Goal: Task Accomplishment & Management: Complete application form

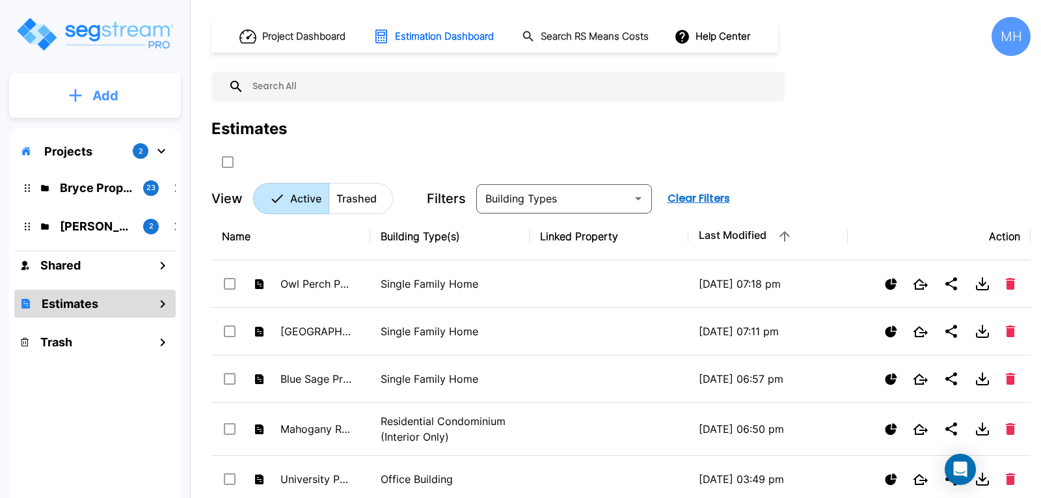
click at [107, 98] on p "Add" at bounding box center [105, 96] width 26 height 20
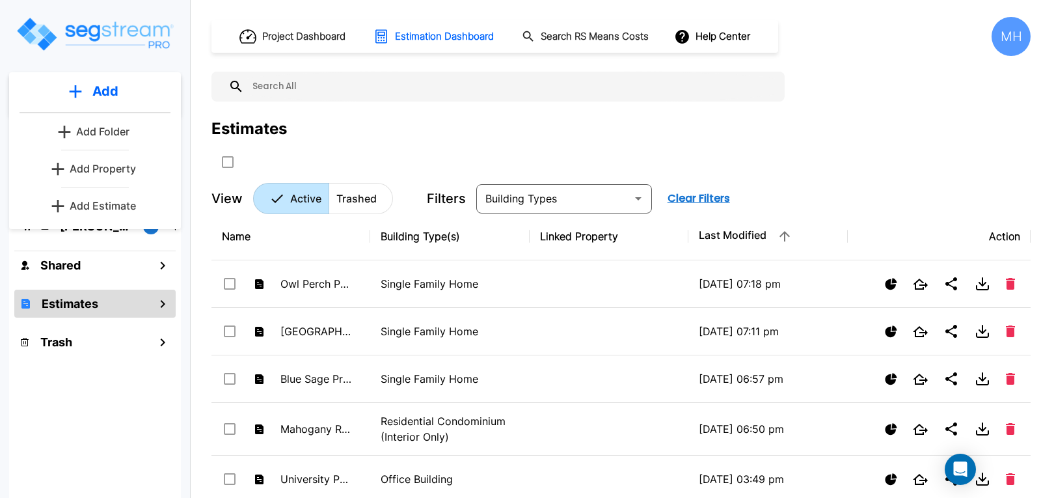
click at [114, 207] on p "Add Estimate" at bounding box center [103, 206] width 66 height 16
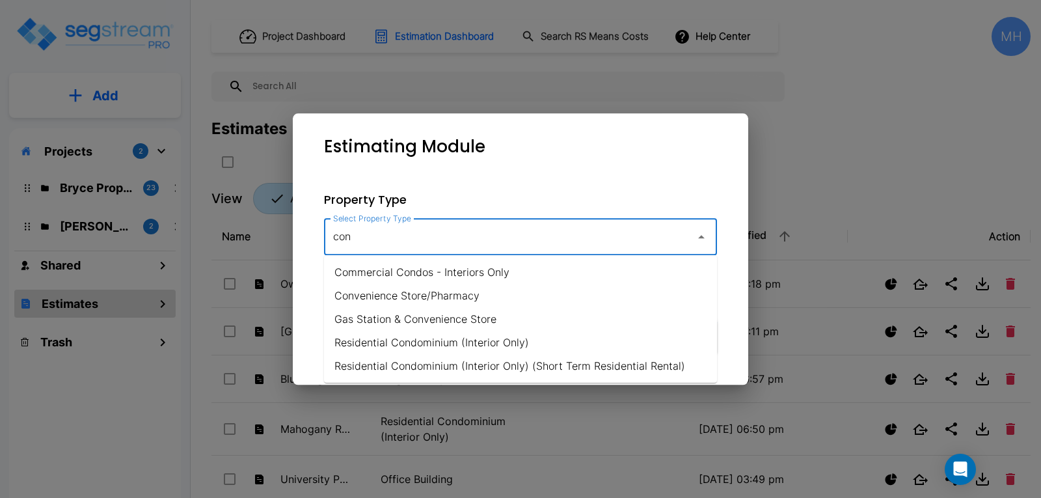
click at [568, 365] on li "Residential Condominium (Interior Only) (Short Term Residential Rental)" at bounding box center [520, 365] width 393 height 23
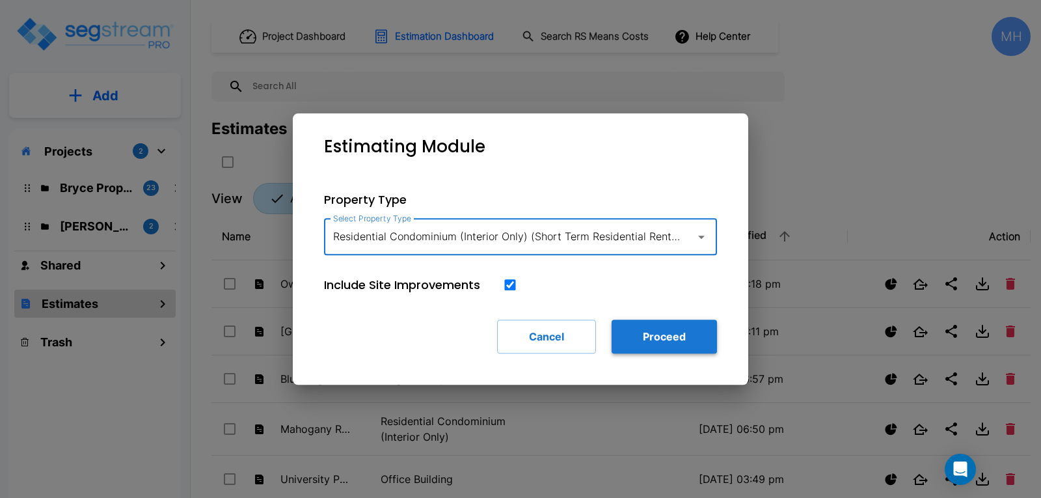
type input "Residential Condominium (Interior Only) (Short Term Residential Rental)"
click at [662, 336] on button "Proceed" at bounding box center [664, 337] width 105 height 34
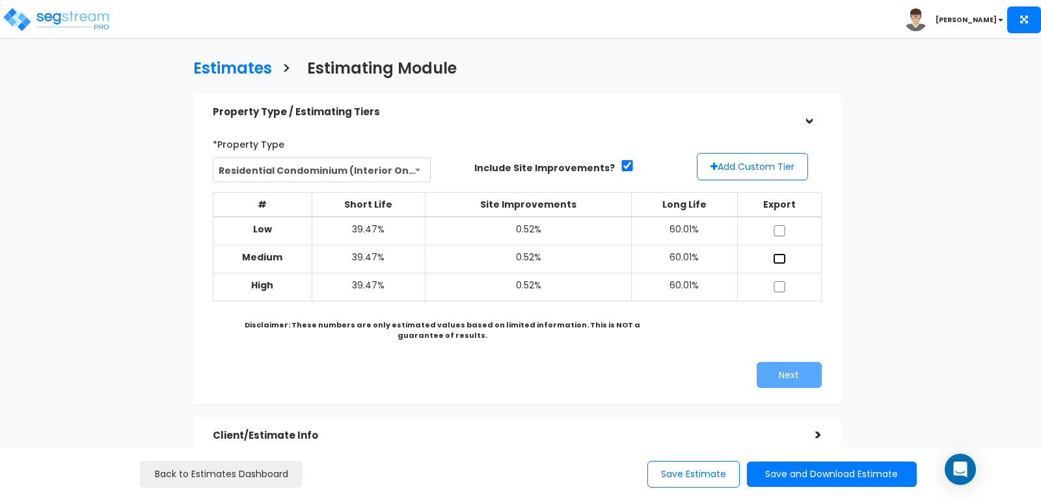
click at [778, 256] on input "checkbox" at bounding box center [779, 258] width 13 height 11
checkbox input "true"
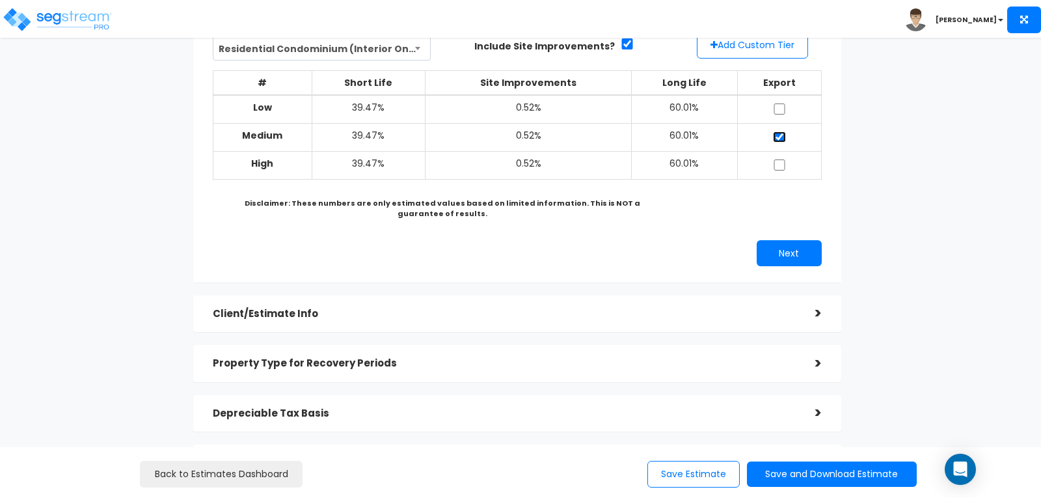
scroll to position [130, 0]
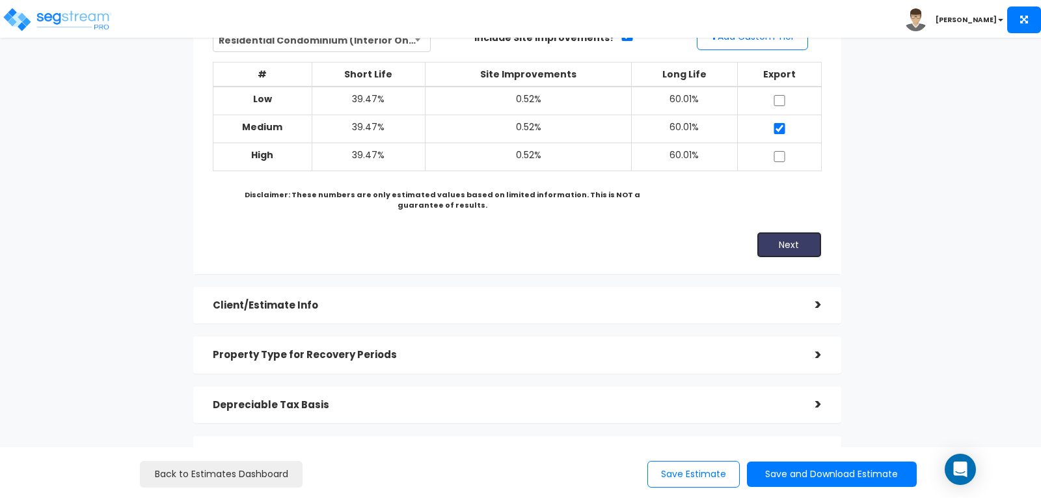
click at [780, 240] on button "Next" at bounding box center [789, 245] width 65 height 26
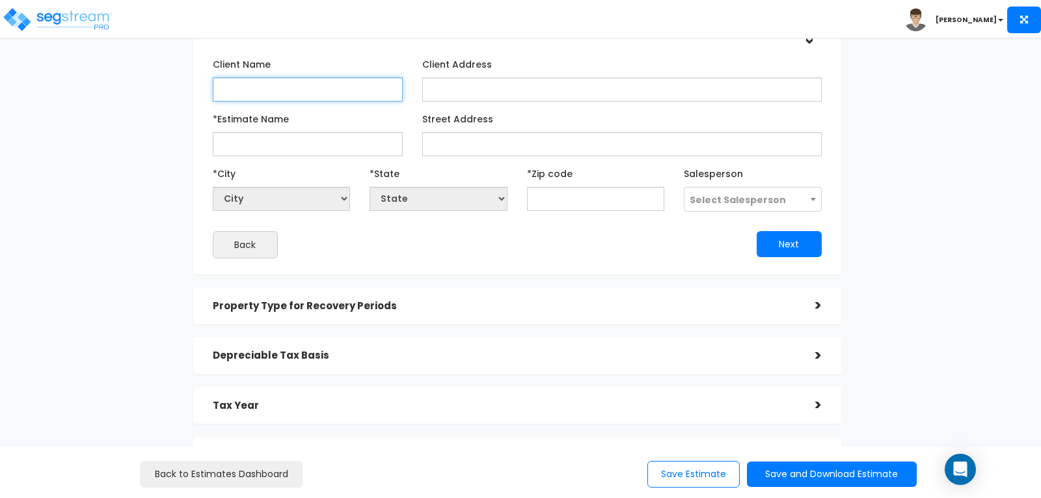
click at [310, 85] on input "Client Name" at bounding box center [308, 89] width 190 height 24
type input "[PERSON_NAME]"
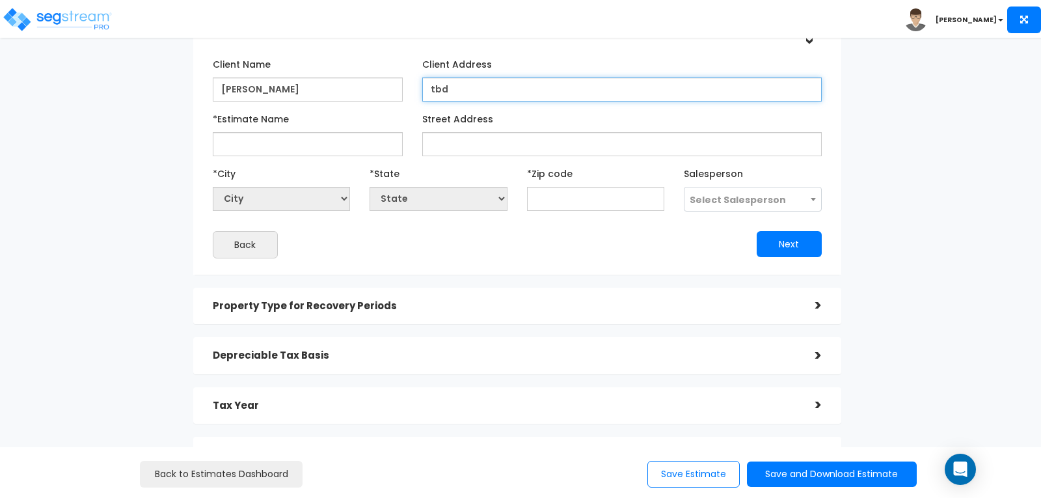
type input "tbd"
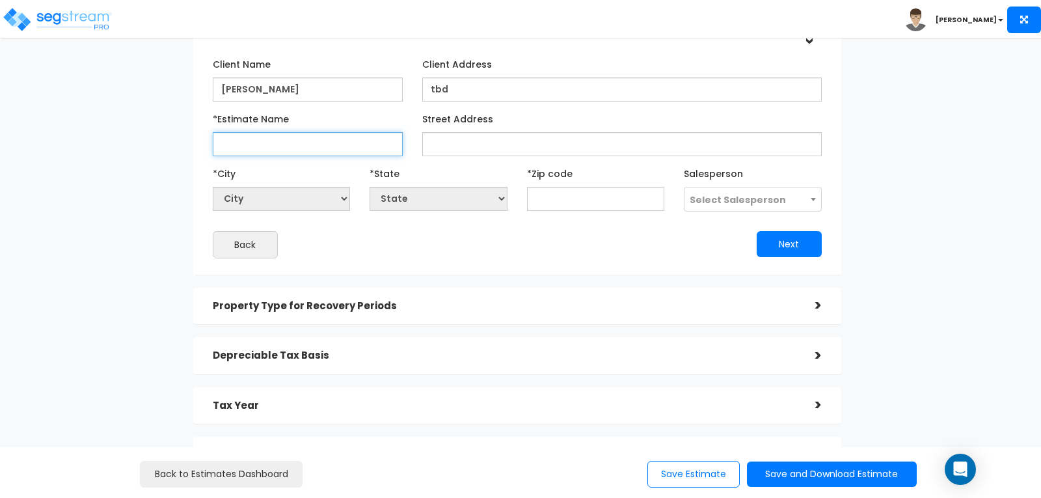
click at [282, 138] on input "*Estimate Name" at bounding box center [308, 144] width 190 height 24
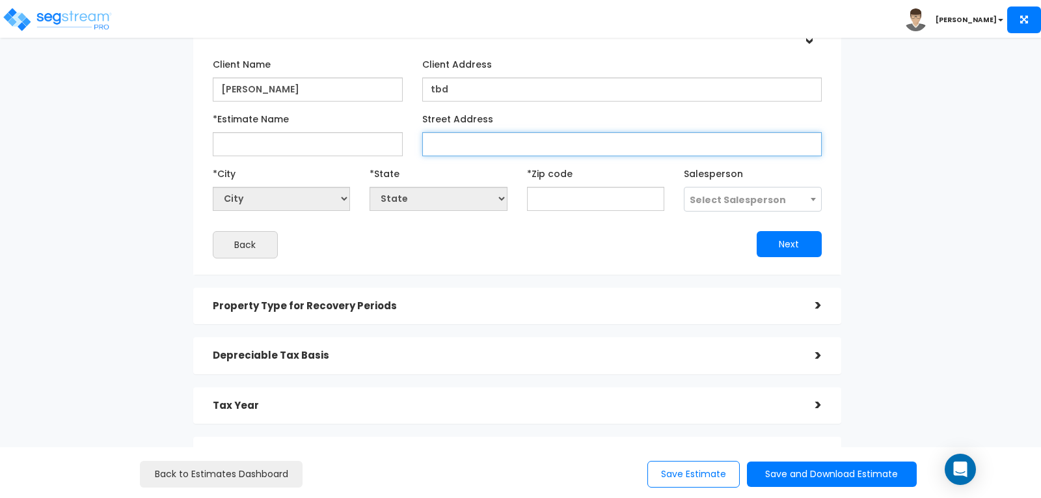
click at [476, 150] on input "Street Address" at bounding box center [622, 144] width 400 height 24
type input "379 aruba circle"
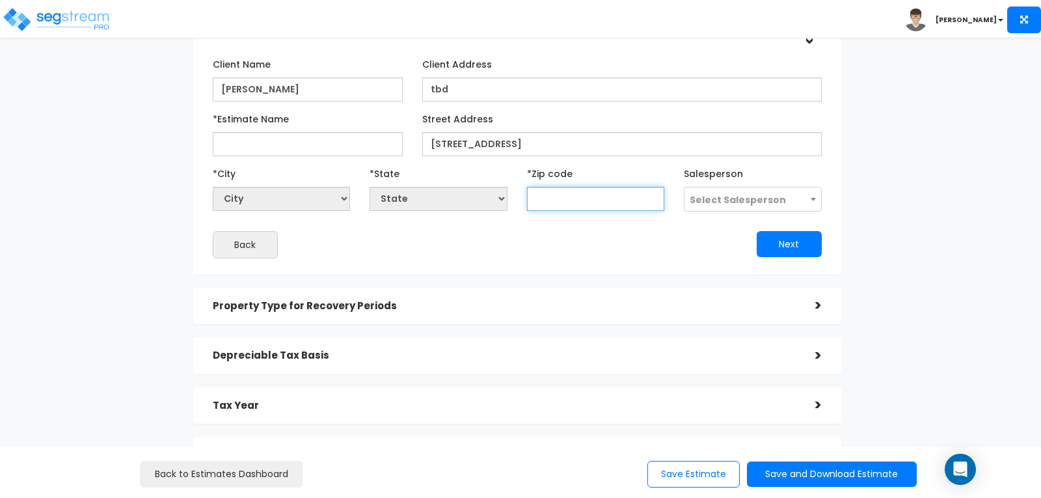
click at [578, 202] on input "text" at bounding box center [595, 199] width 137 height 24
type input "34"
select select
type input "342"
select select "FL"
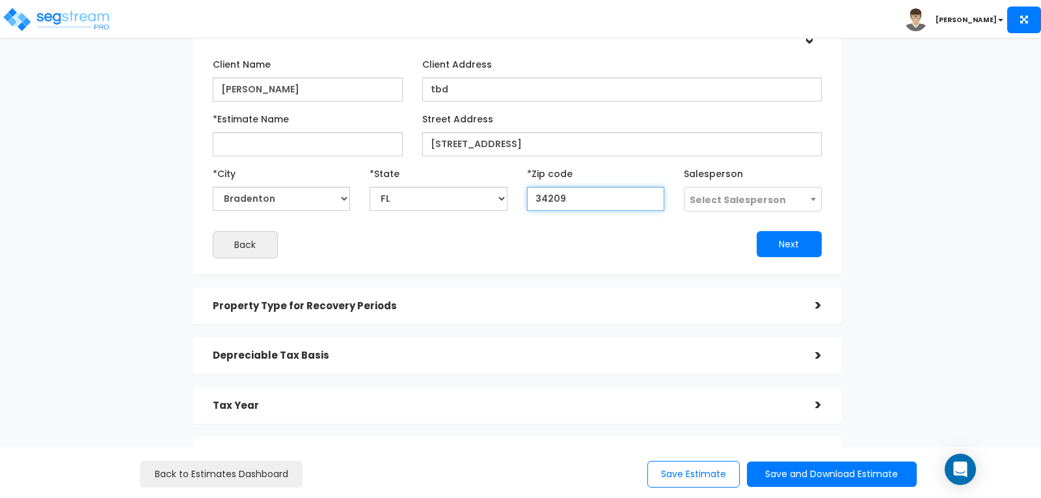
type input "34209"
click at [568, 236] on div "Next" at bounding box center [674, 244] width 314 height 26
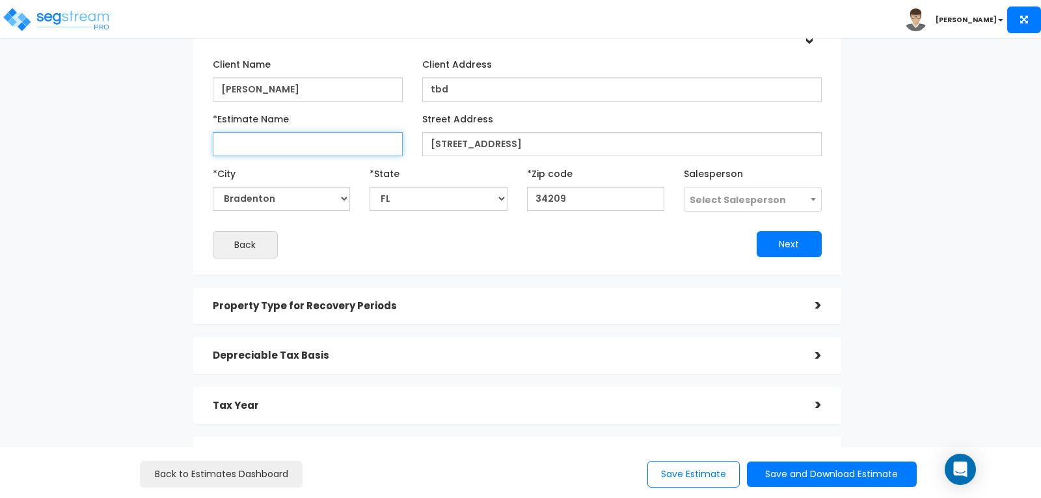
click at [363, 141] on input "*Estimate Name" at bounding box center [308, 144] width 190 height 24
type input "TEST STR"
click at [806, 236] on button "Next" at bounding box center [789, 244] width 65 height 26
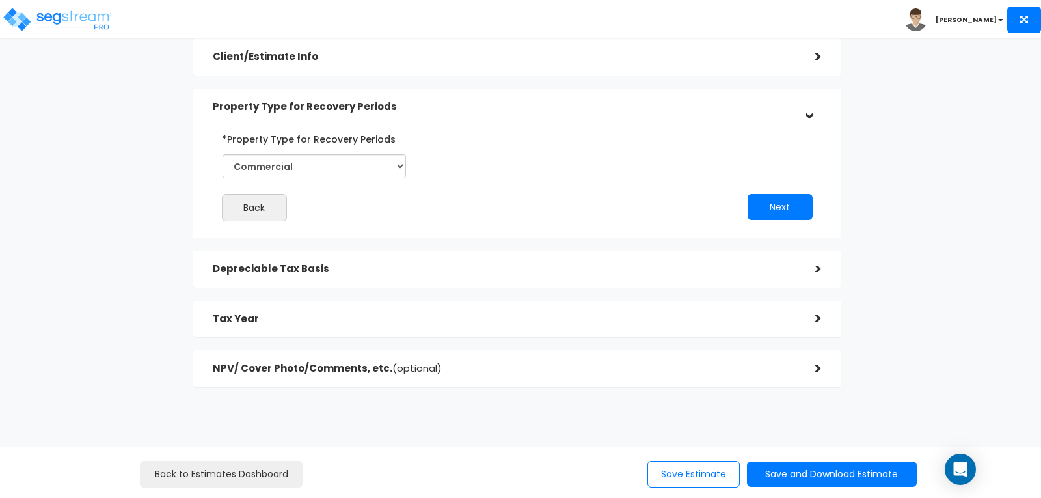
scroll to position [105, 0]
click at [399, 161] on select "Commercial Residential" at bounding box center [315, 166] width 184 height 24
select select "Residential"
click at [223, 154] on select "Commercial Residential" at bounding box center [315, 166] width 184 height 24
click at [523, 186] on div "Back Next" at bounding box center [517, 174] width 629 height 93
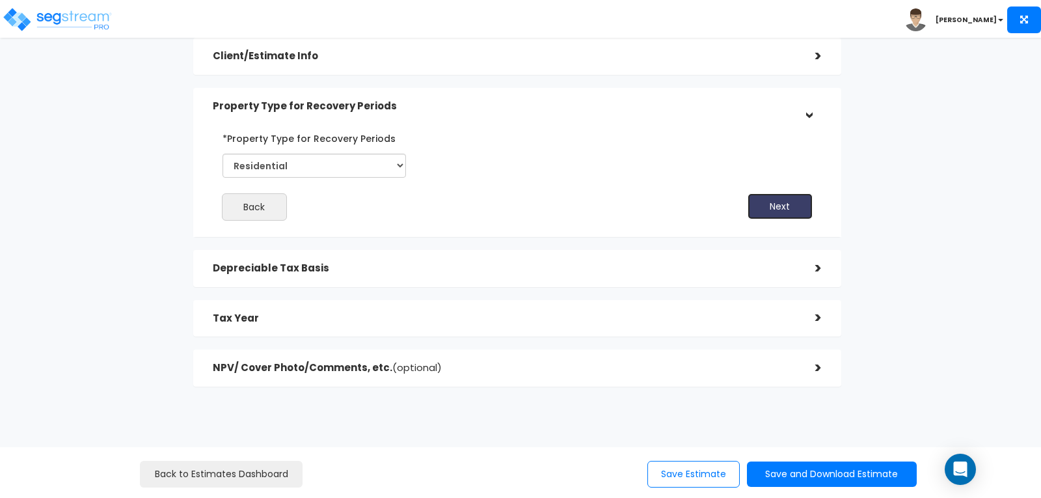
click at [793, 206] on button "Next" at bounding box center [780, 206] width 65 height 26
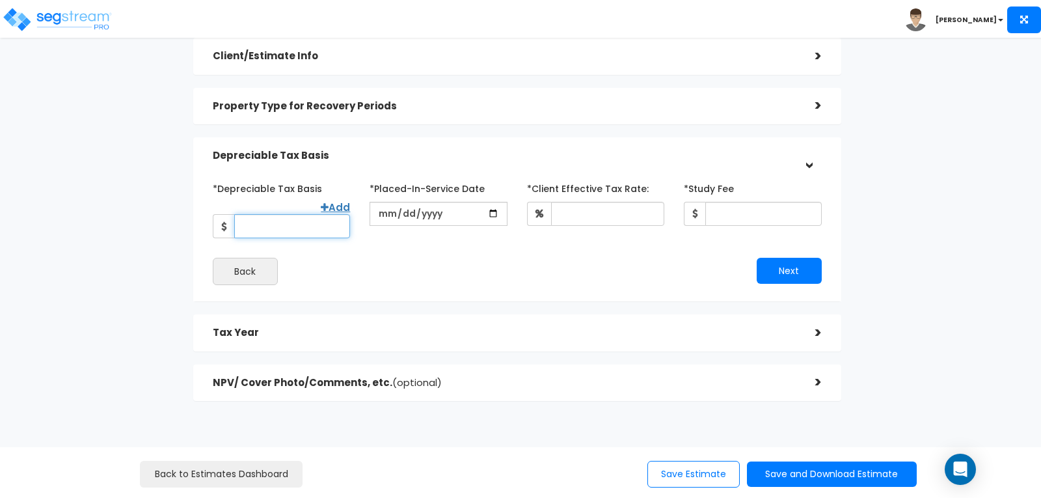
click at [308, 214] on input "*Depreciable Tax Basis" at bounding box center [292, 226] width 116 height 24
type input "400,000"
type input "2025-09-15"
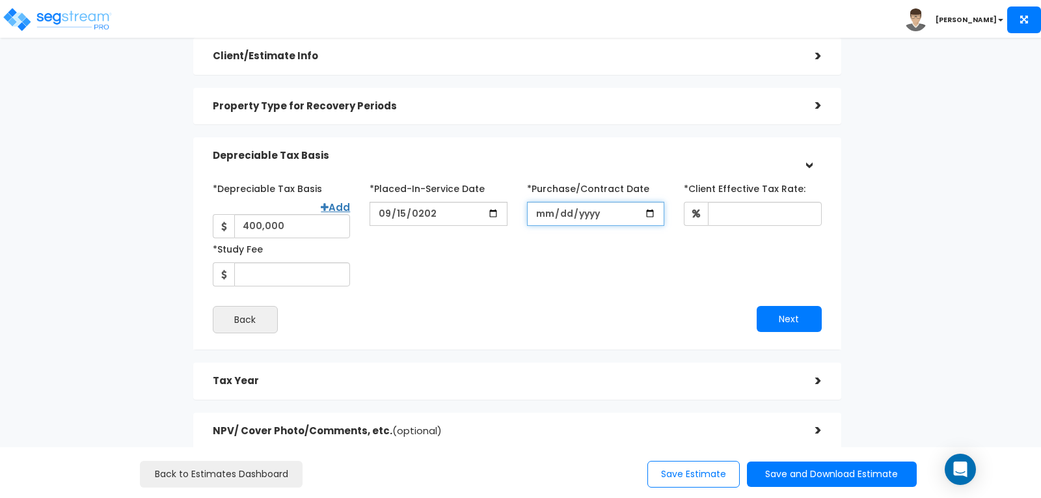
click at [544, 211] on input "*Purchase/Contract Date" at bounding box center [595, 214] width 137 height 24
type input "0029-08-30"
type input "0025-08-30"
drag, startPoint x: 676, startPoint y: 321, endPoint x: 715, endPoint y: 274, distance: 61.0
click at [676, 320] on div "*Depreciable Tax Basis Add 400,000 *Placed-In-Service Date 2025-09-15 0025-08-30" at bounding box center [517, 255] width 629 height 169
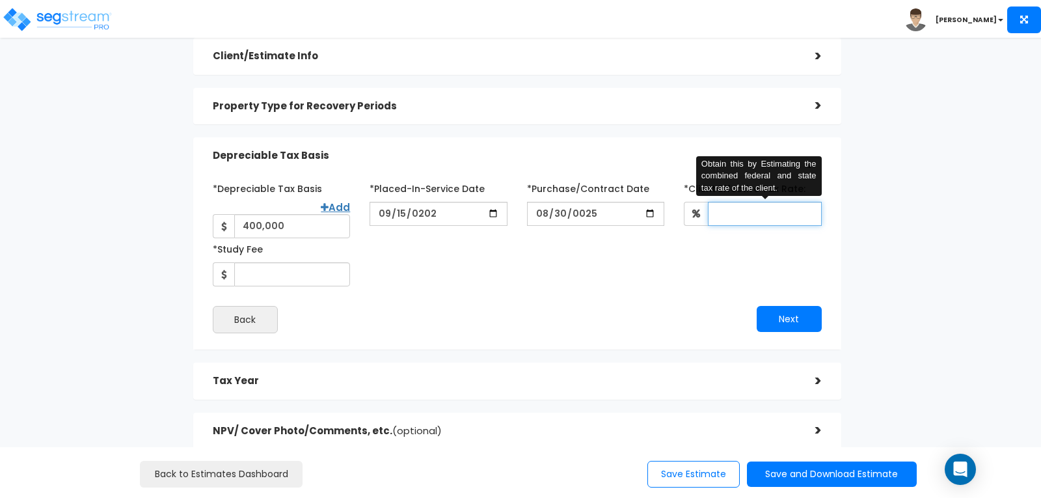
click at [747, 215] on input "*Client Effective Tax Rate:" at bounding box center [764, 214] width 113 height 24
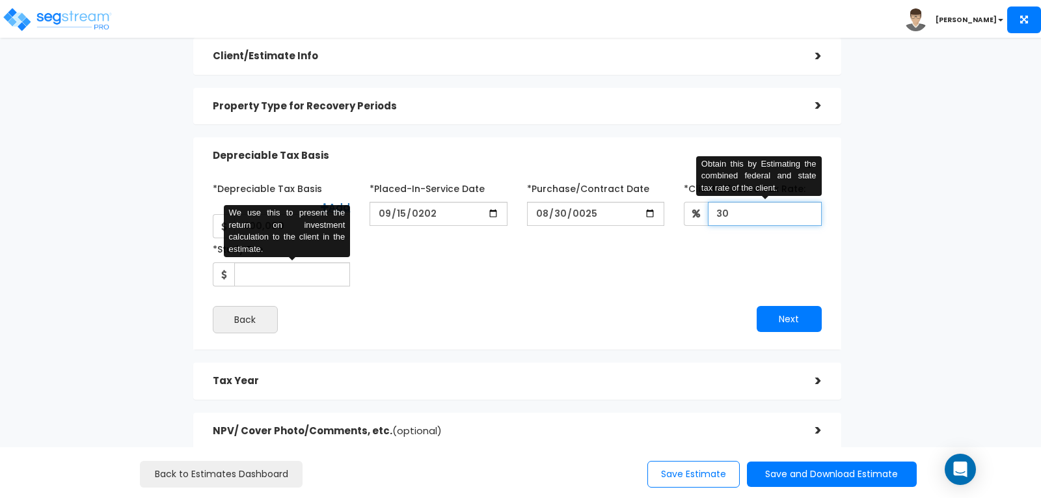
type input "30"
click at [276, 266] on input "*Study Fee" at bounding box center [292, 274] width 116 height 24
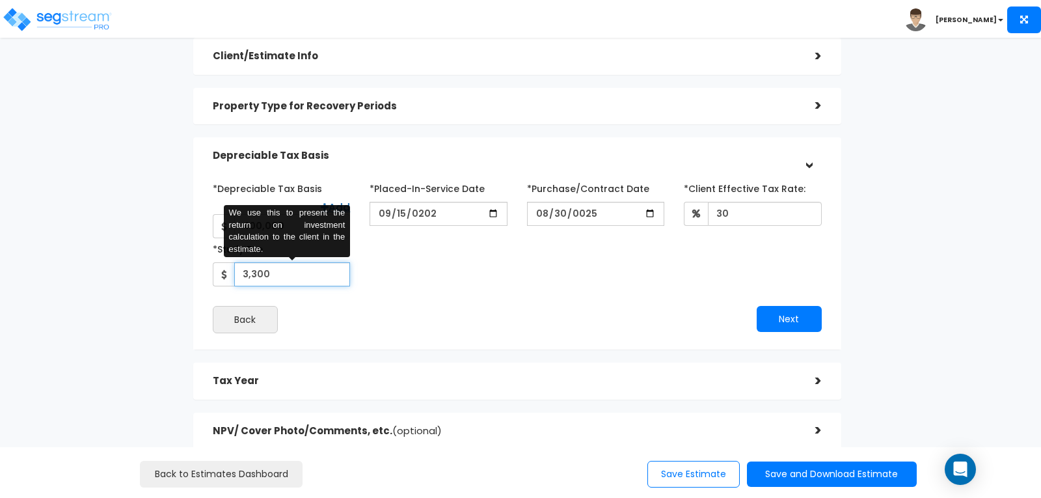
type input "3,300"
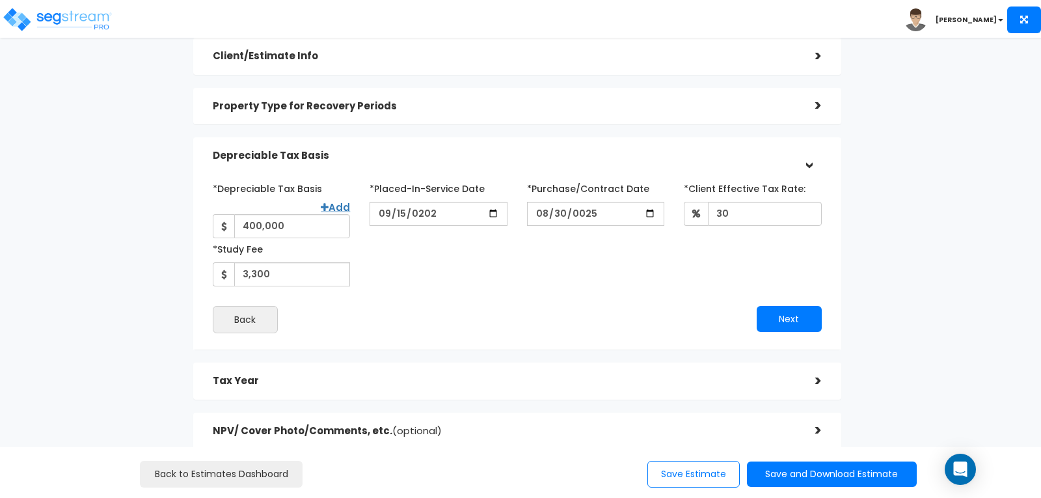
drag, startPoint x: 469, startPoint y: 307, endPoint x: 486, endPoint y: 307, distance: 16.3
click at [475, 307] on div "Back" at bounding box center [360, 319] width 314 height 27
click at [780, 306] on button "Next" at bounding box center [789, 319] width 65 height 26
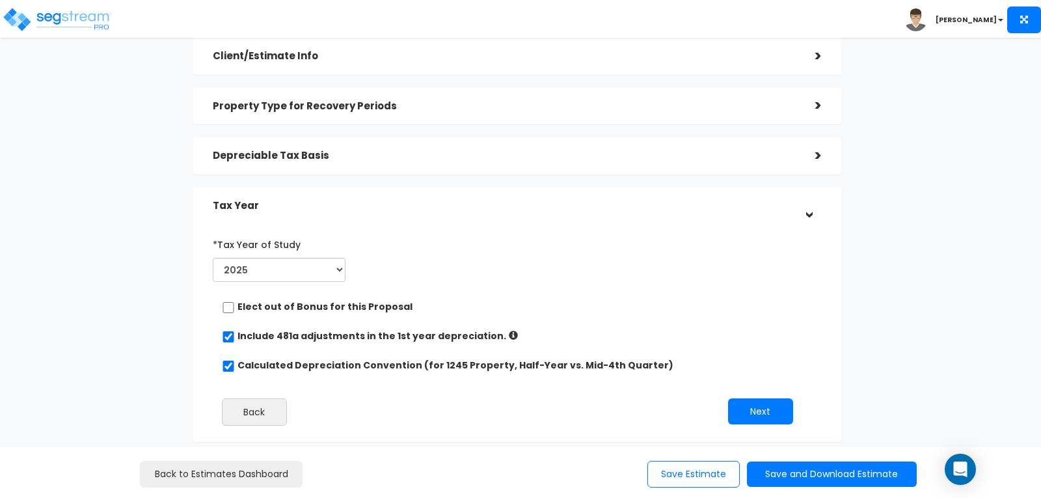
scroll to position [171, 0]
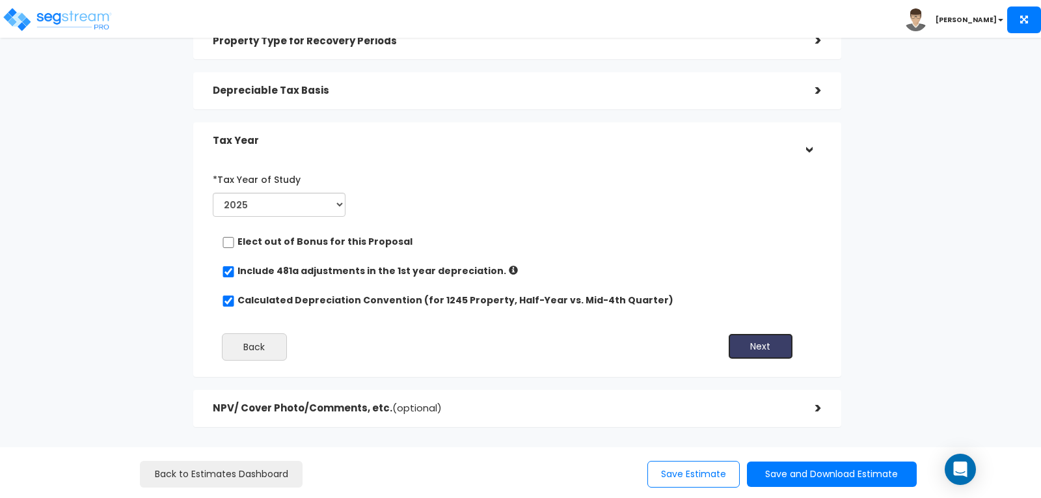
click at [756, 339] on button "Next" at bounding box center [760, 346] width 65 height 26
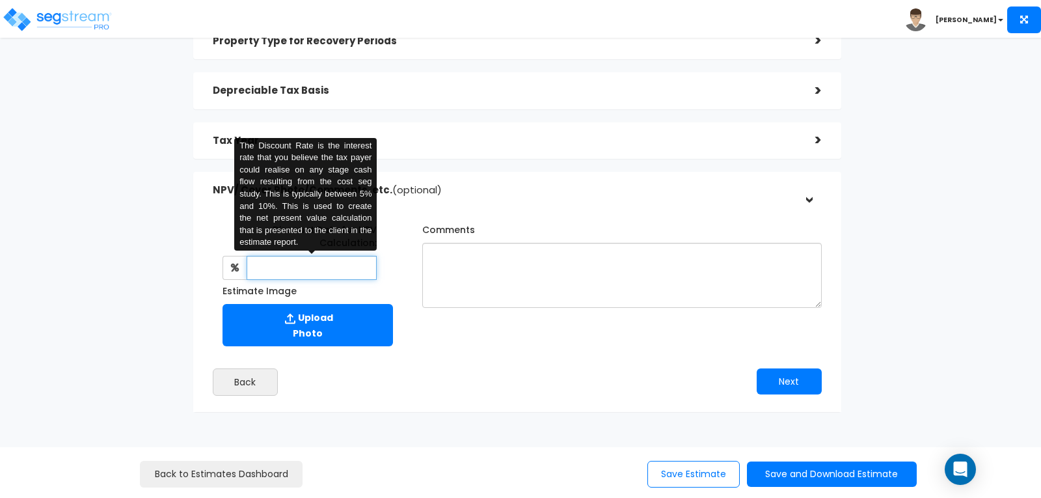
click at [292, 269] on input "text" at bounding box center [312, 268] width 131 height 24
type input "8"
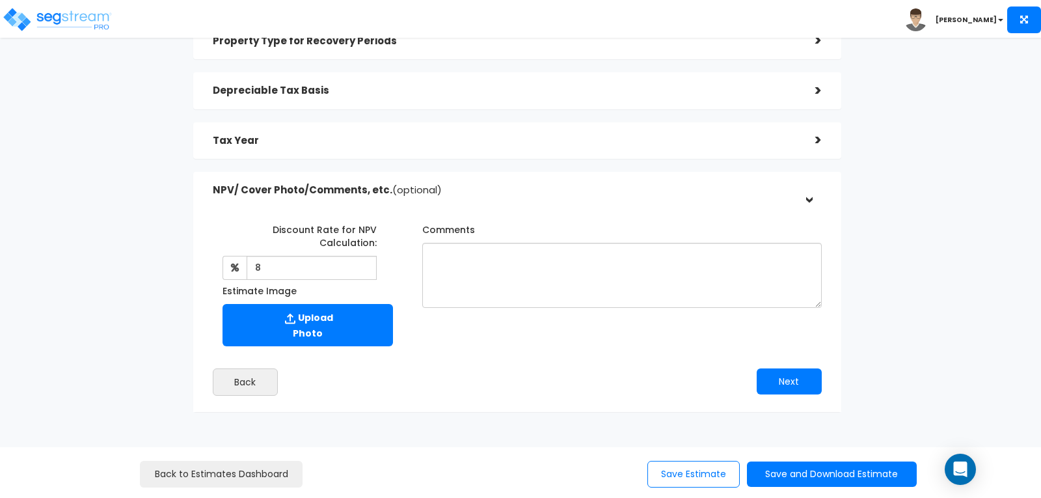
drag, startPoint x: 472, startPoint y: 362, endPoint x: 483, endPoint y: 366, distance: 11.7
click at [473, 362] on div "Discount Rate for NPV Calculation: 8 The Discount Rate is the interest rate tha…" at bounding box center [517, 304] width 629 height 197
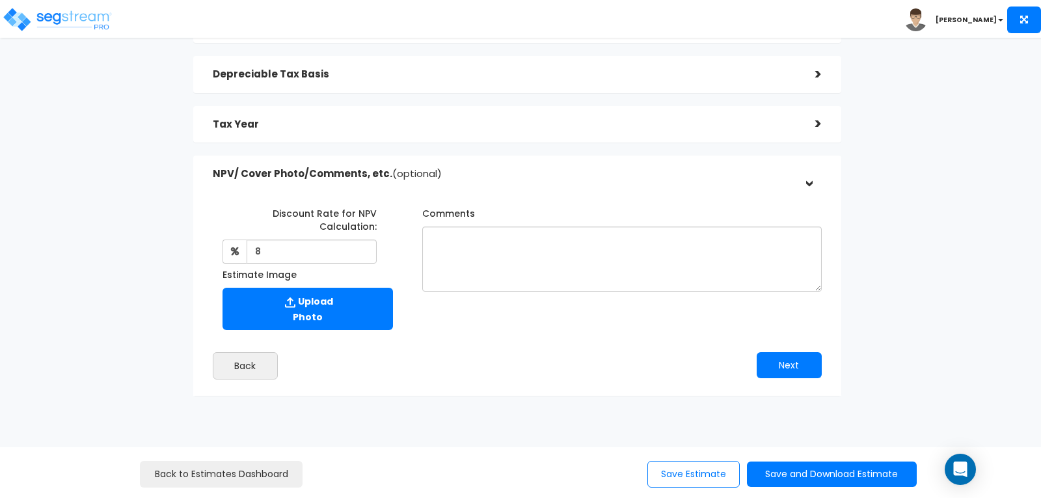
scroll to position [196, 0]
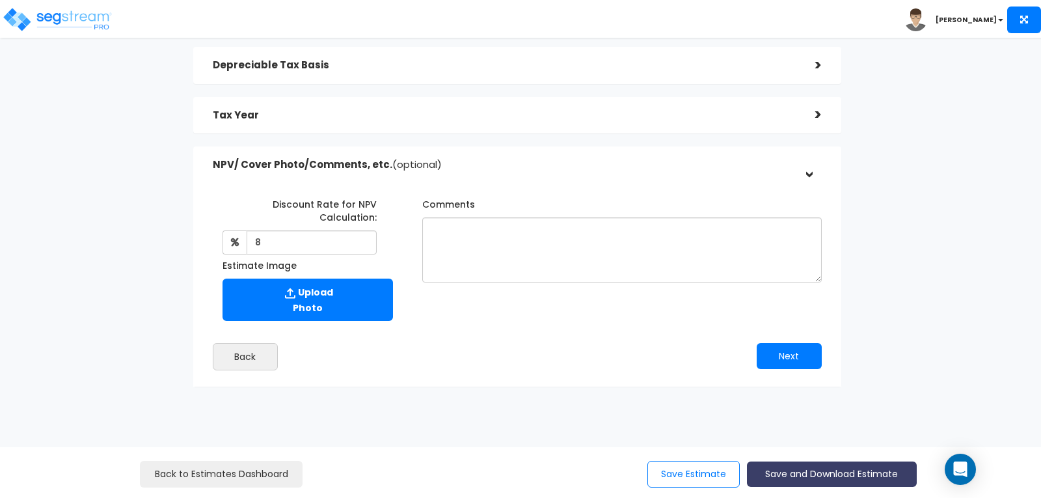
click at [808, 474] on button "Save and Download Estimate" at bounding box center [832, 473] width 170 height 25
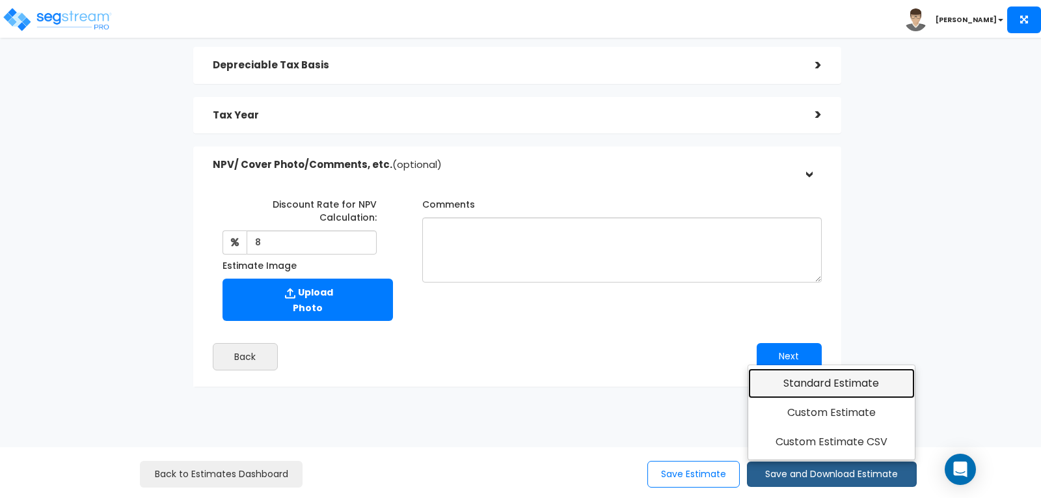
click at [813, 387] on link "Standard Estimate" at bounding box center [832, 383] width 167 height 30
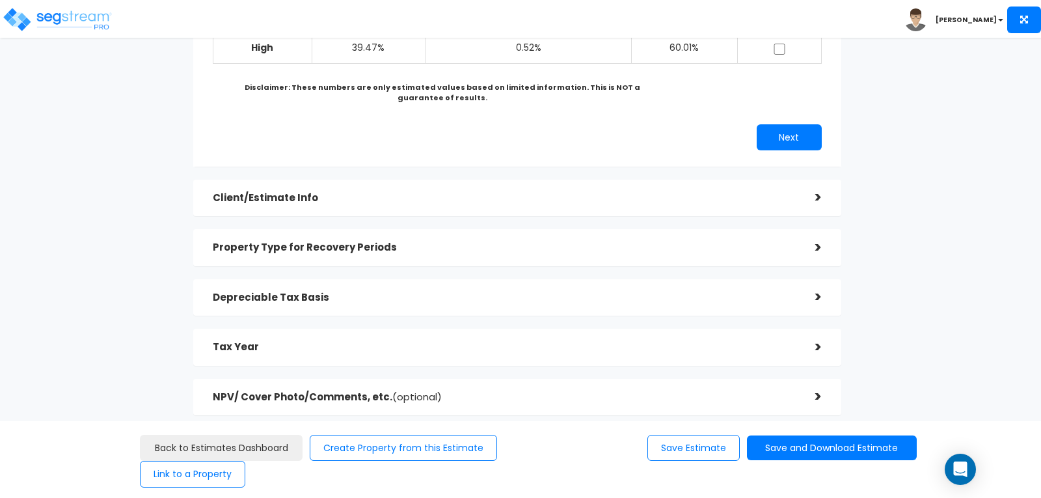
scroll to position [260, 0]
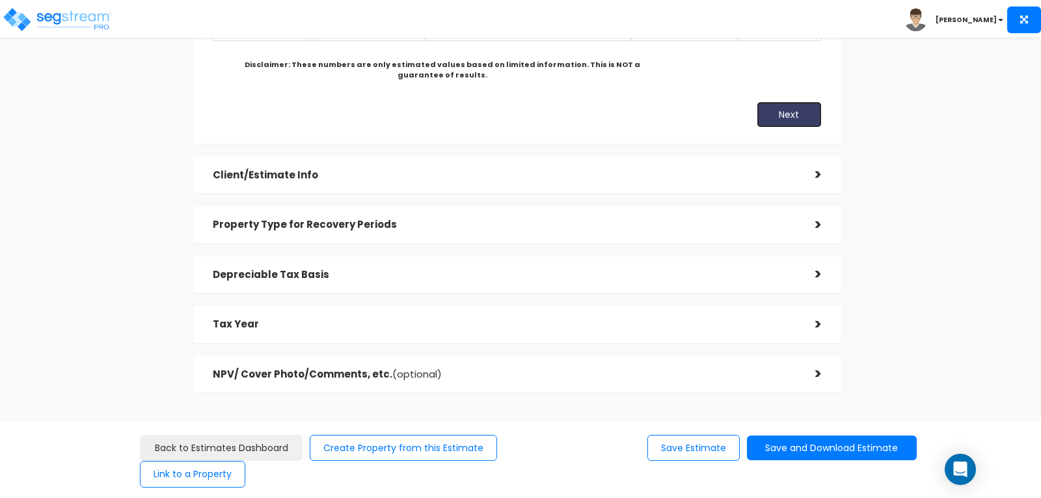
click at [788, 111] on button "Next" at bounding box center [789, 115] width 65 height 26
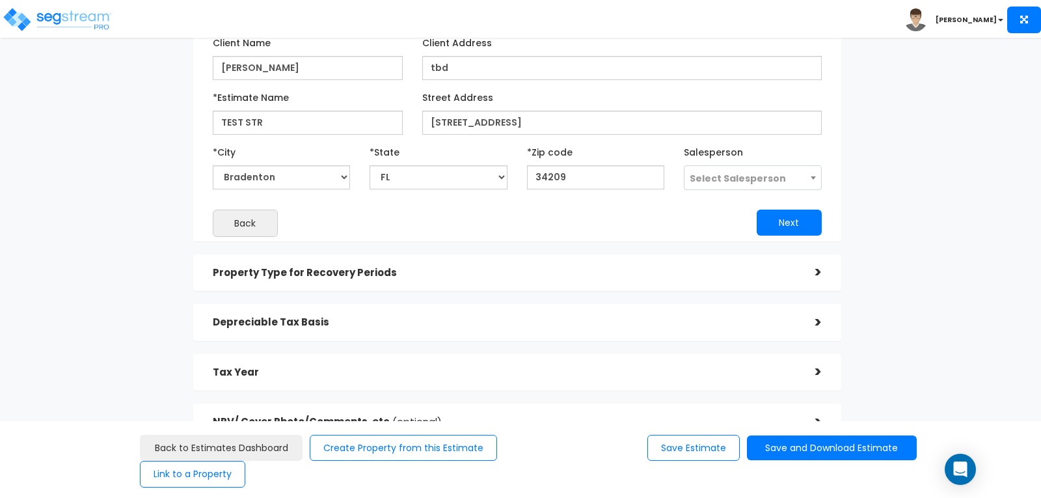
scroll to position [143, 0]
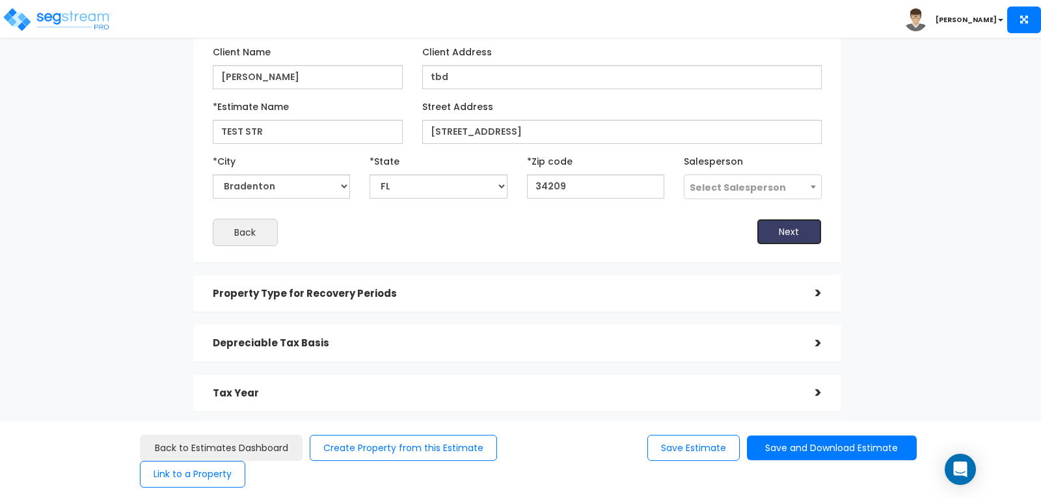
click at [793, 228] on button "Next" at bounding box center [789, 232] width 65 height 26
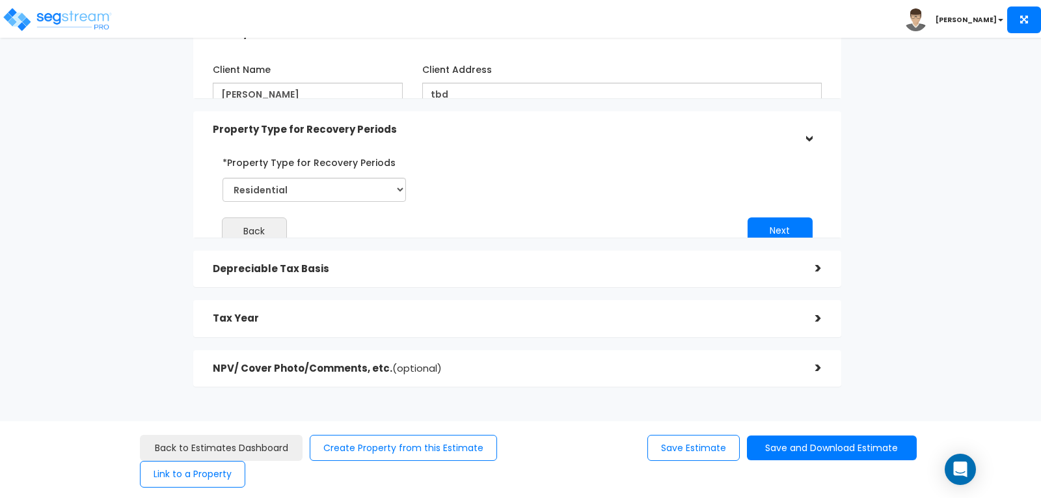
scroll to position [105, 0]
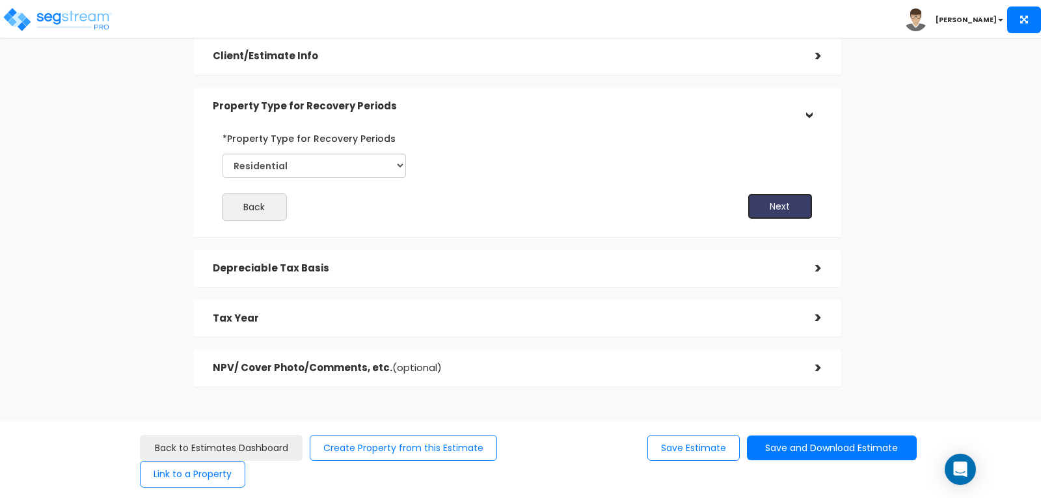
click at [776, 204] on button "Next" at bounding box center [780, 206] width 65 height 26
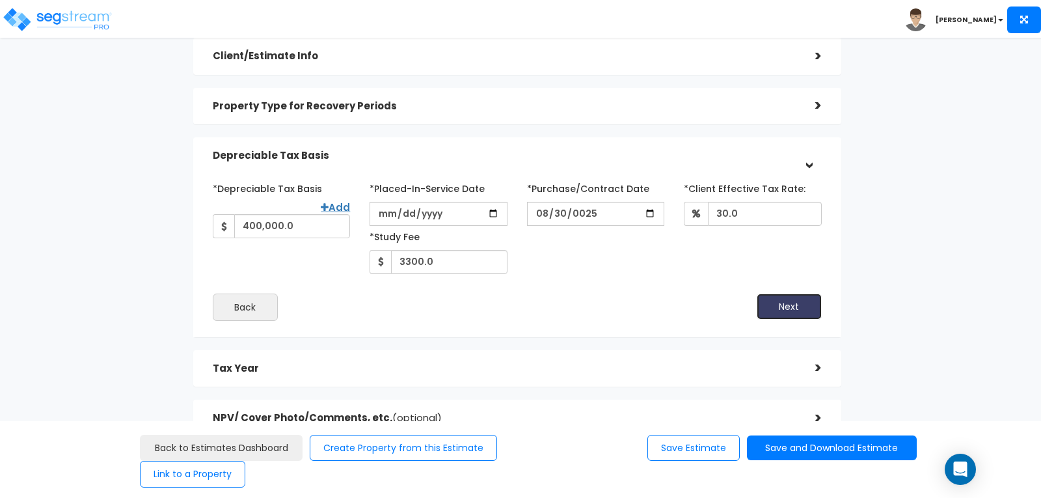
click at [778, 302] on button "Next" at bounding box center [789, 307] width 65 height 26
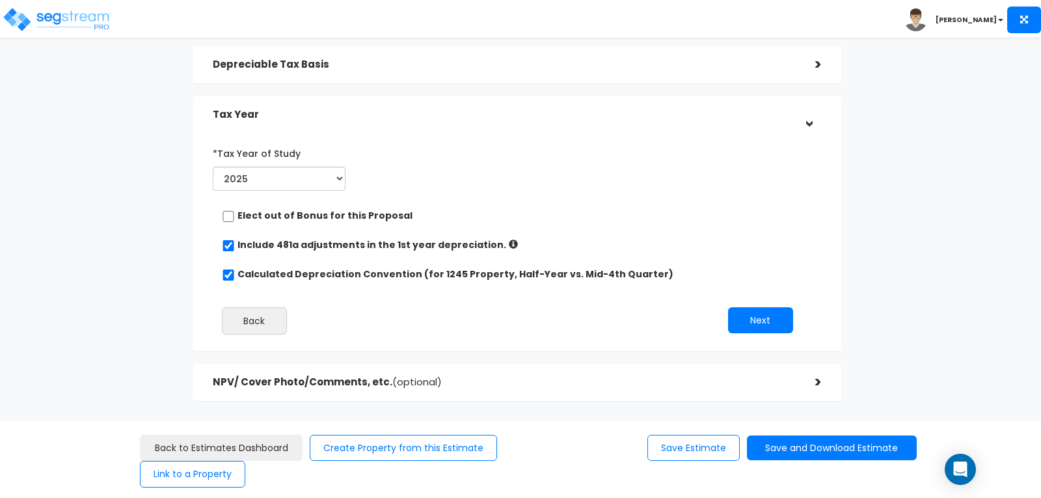
scroll to position [211, 0]
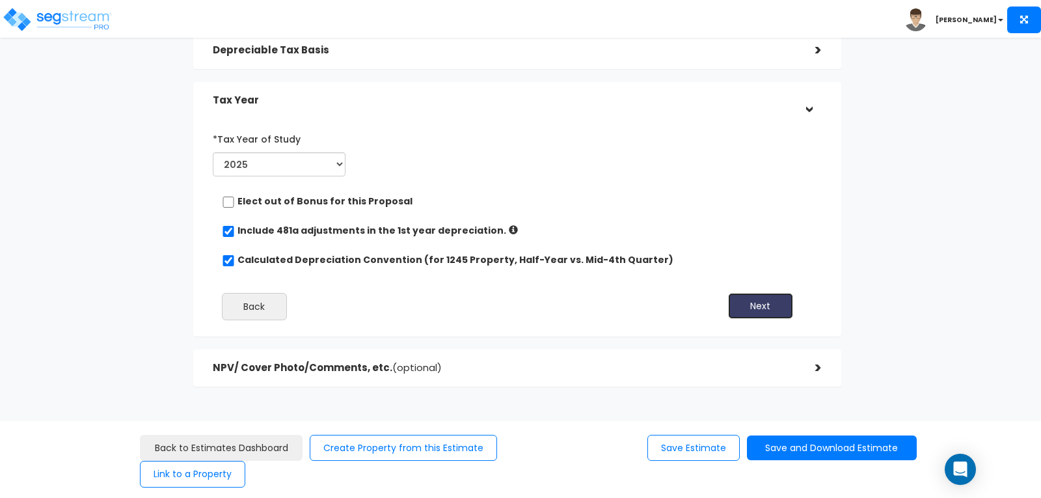
click at [756, 303] on button "Next" at bounding box center [760, 306] width 65 height 26
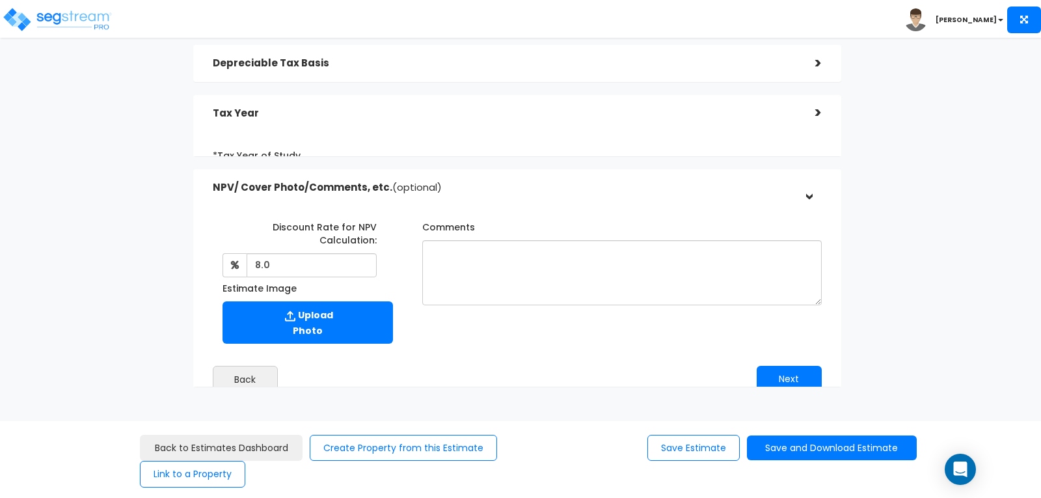
scroll to position [196, 0]
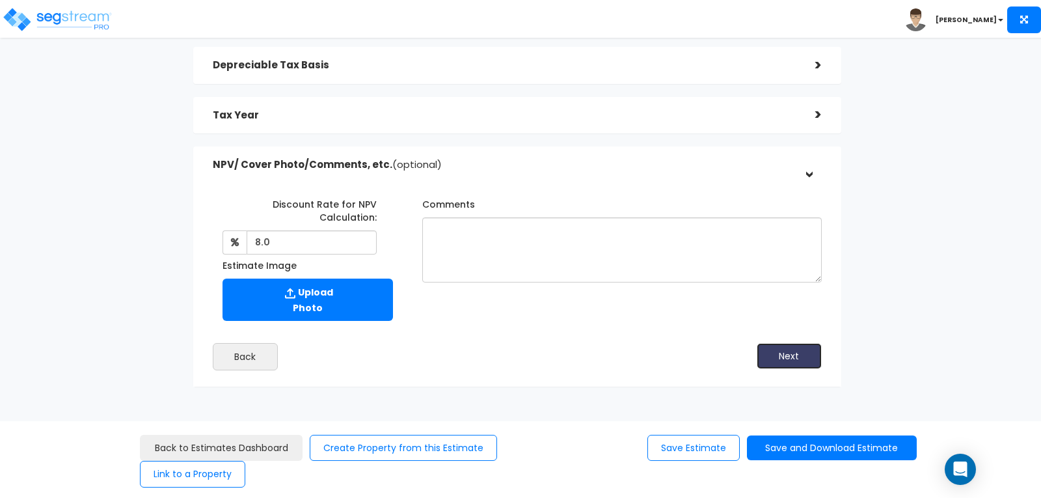
click at [786, 351] on button "Next" at bounding box center [789, 356] width 65 height 26
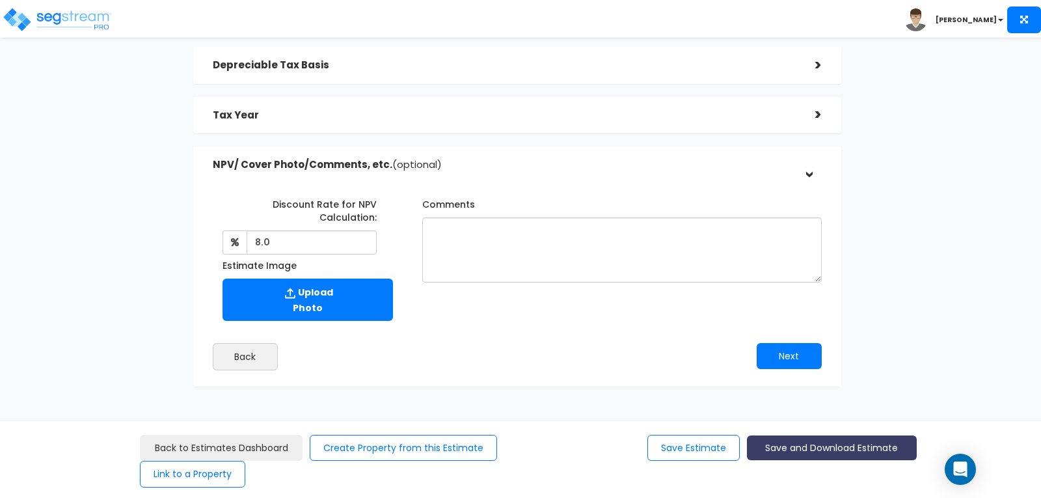
click at [808, 447] on button "Save and Download Estimate" at bounding box center [832, 447] width 170 height 25
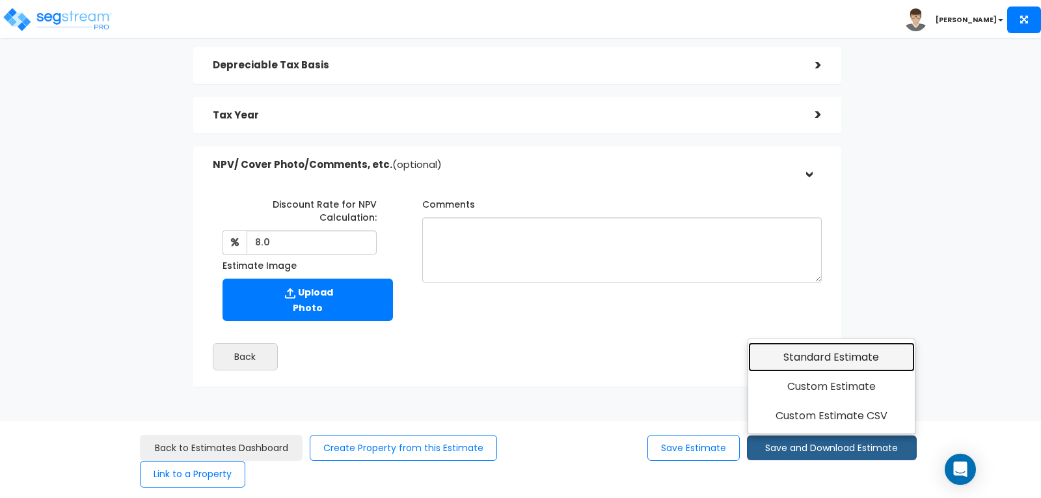
click at [810, 351] on link "Standard Estimate" at bounding box center [832, 357] width 167 height 30
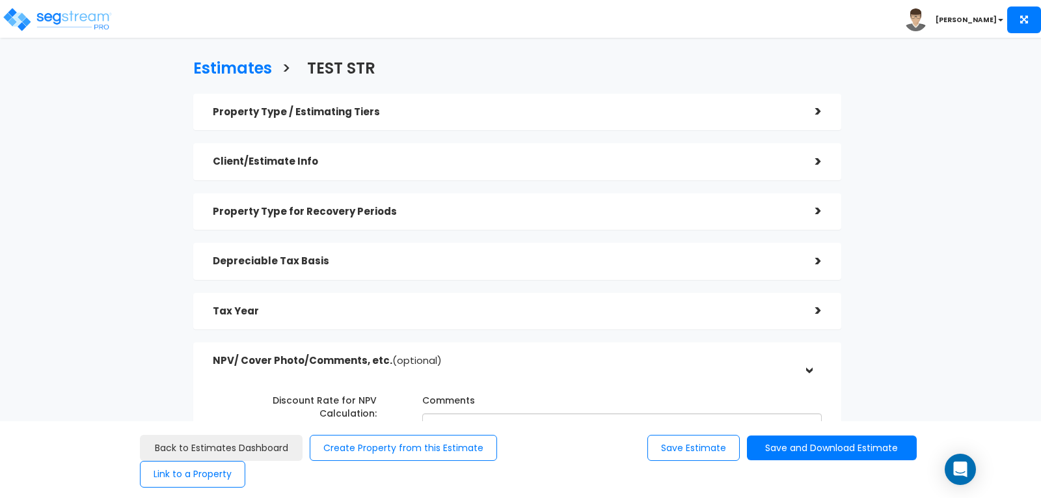
click at [820, 160] on div ">" at bounding box center [809, 162] width 26 height 20
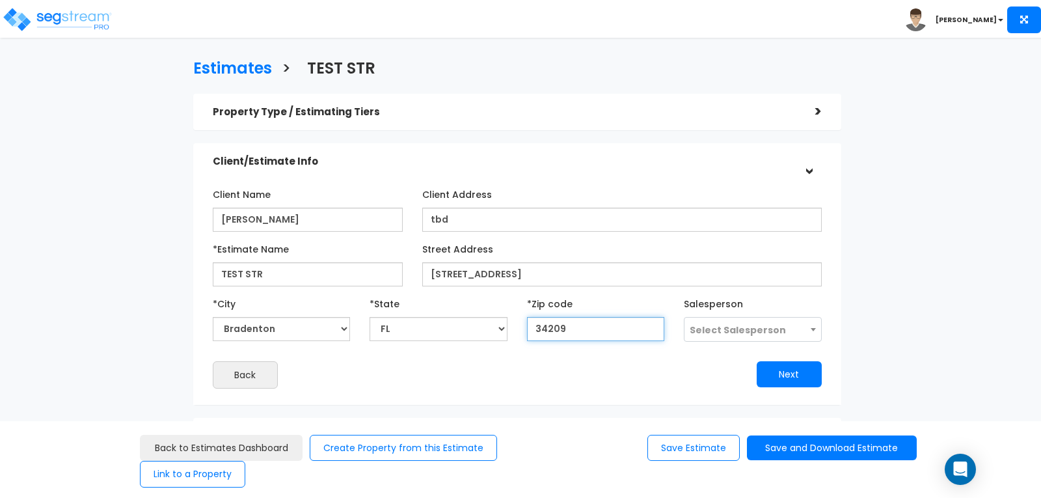
click at [574, 333] on input "34209" at bounding box center [595, 329] width 137 height 24
type input "3"
select select "GA"
select select "National Average"
type input "34"
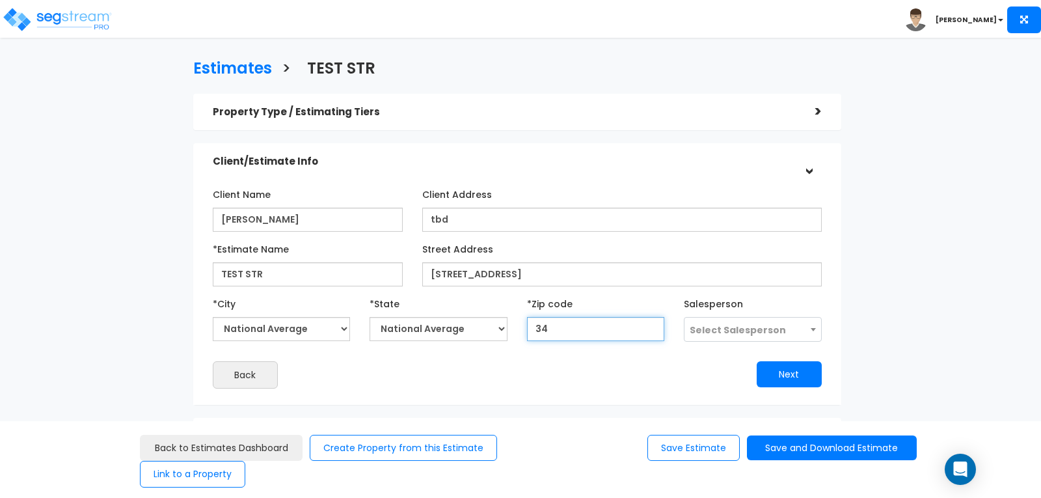
select select "GA"
select select
type input "3420"
select select "FL"
type input "34209"
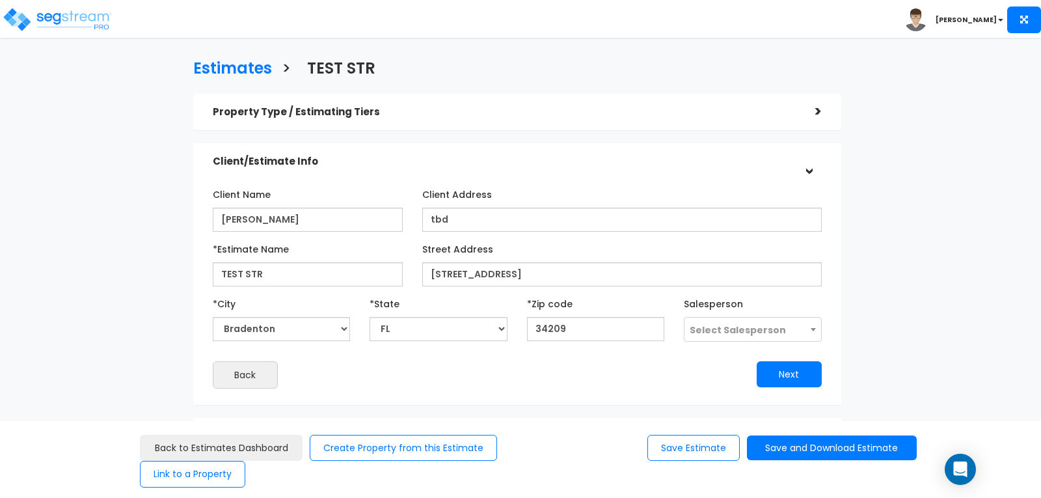
click at [552, 363] on div "Next" at bounding box center [674, 374] width 314 height 26
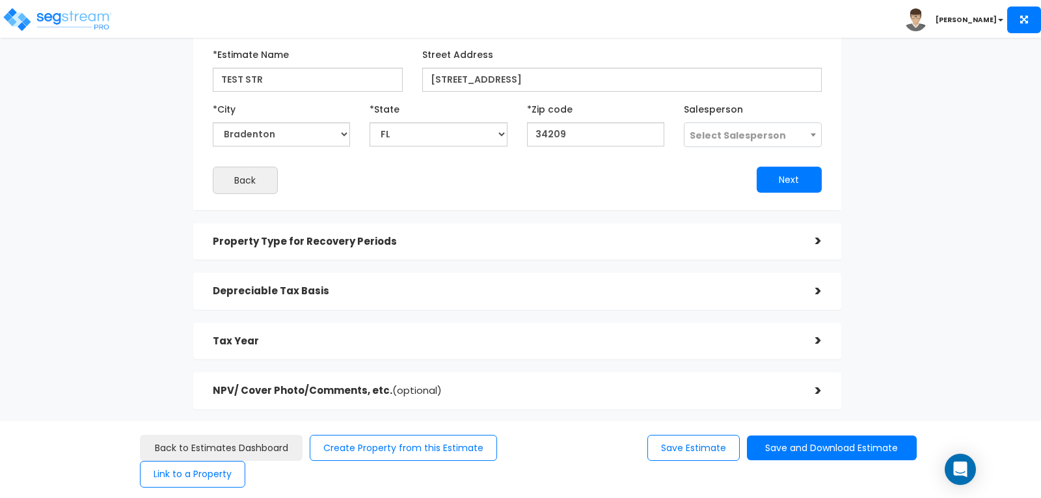
scroll to position [195, 0]
click at [791, 174] on button "Next" at bounding box center [789, 179] width 65 height 26
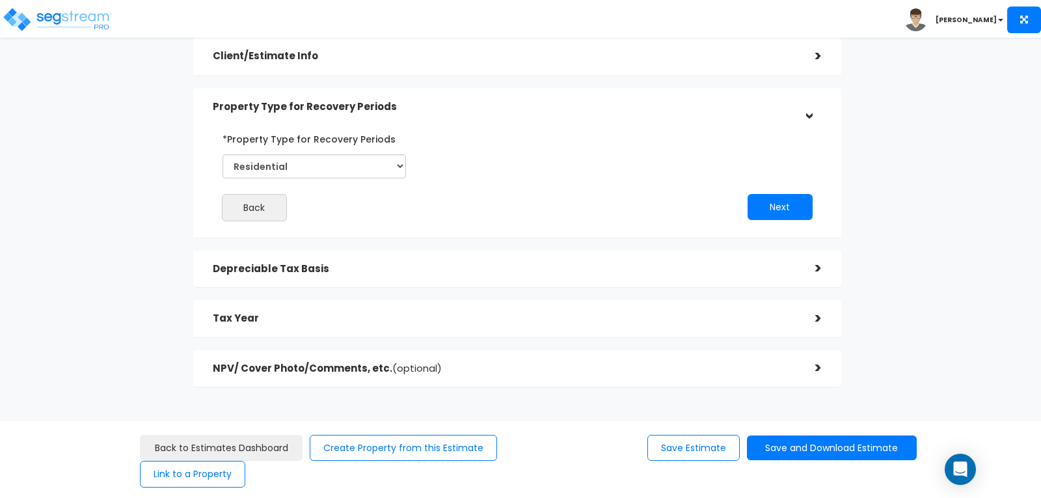
scroll to position [105, 0]
click at [791, 210] on button "Next" at bounding box center [780, 206] width 65 height 26
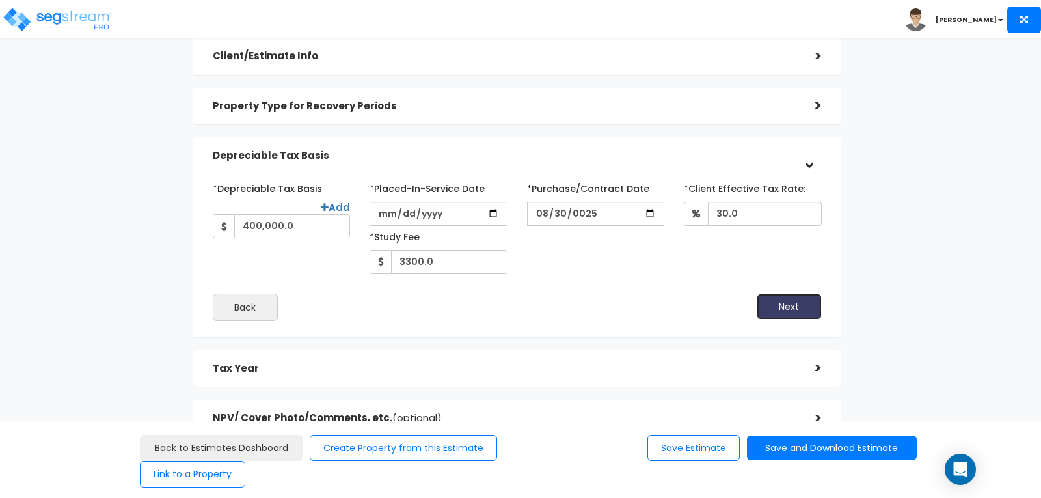
click at [785, 305] on button "Next" at bounding box center [789, 307] width 65 height 26
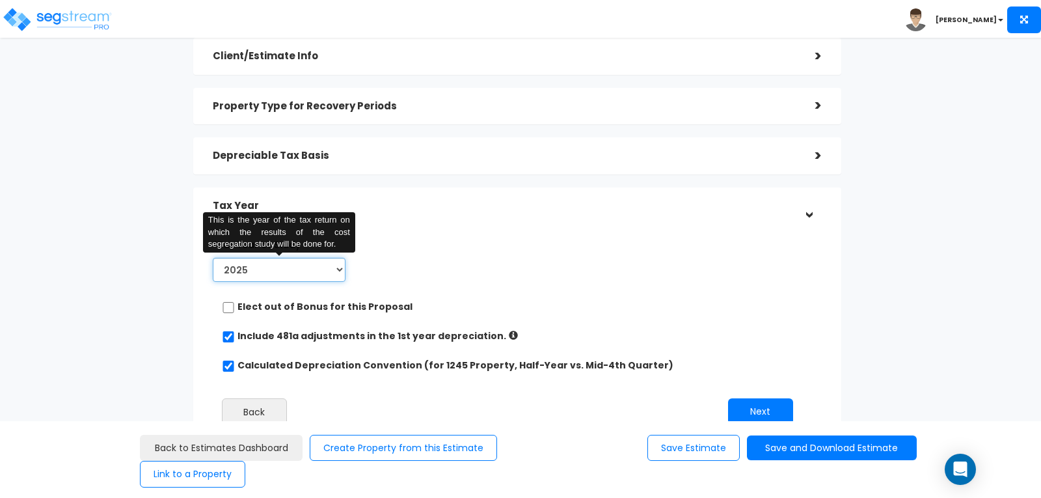
click at [336, 266] on select "2025 2026" at bounding box center [279, 270] width 133 height 24
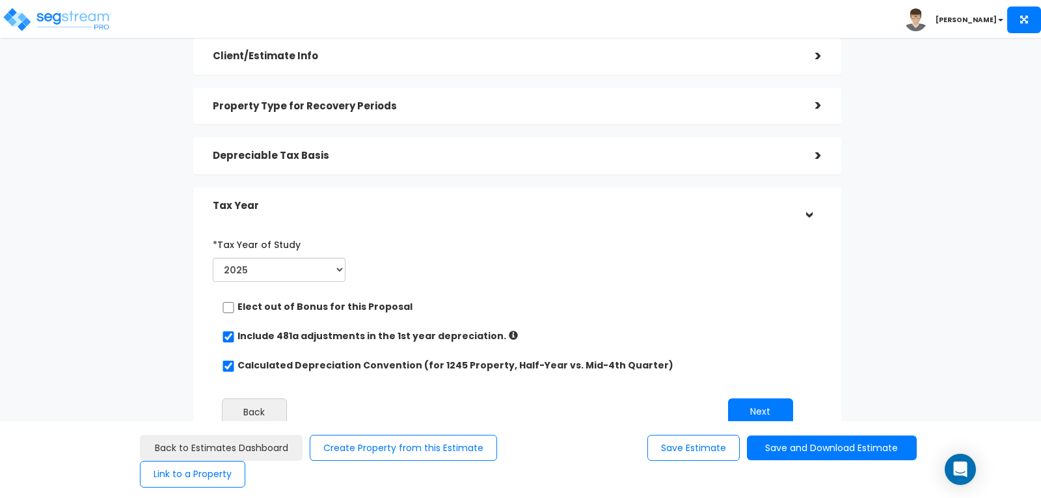
click at [460, 241] on div "*Tax Year of Study 2025 2026 This is the year of the tax return on which the re…" at bounding box center [507, 260] width 609 height 53
click at [440, 231] on div "*Tax Year of Study 2025 2026 Prior Accumulated Depreciation Back Next" at bounding box center [507, 334] width 609 height 215
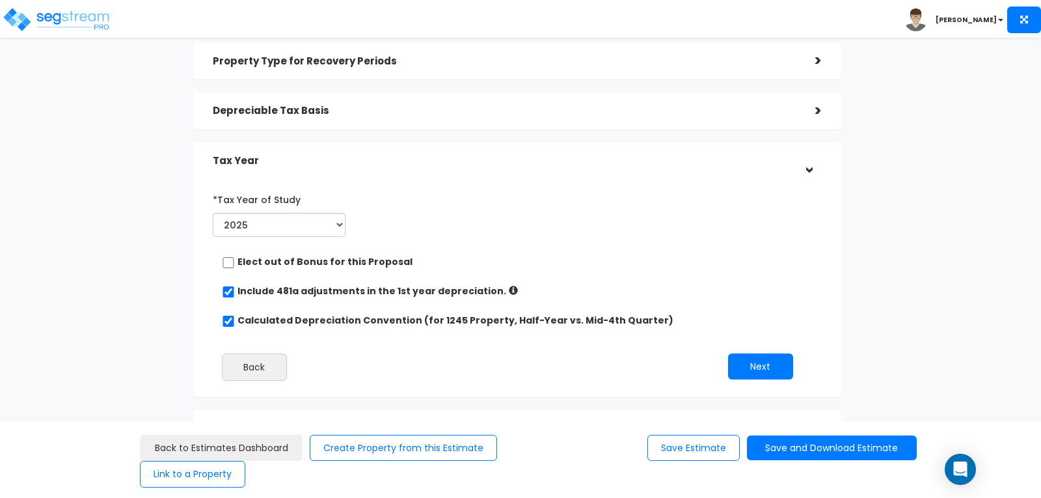
scroll to position [211, 0]
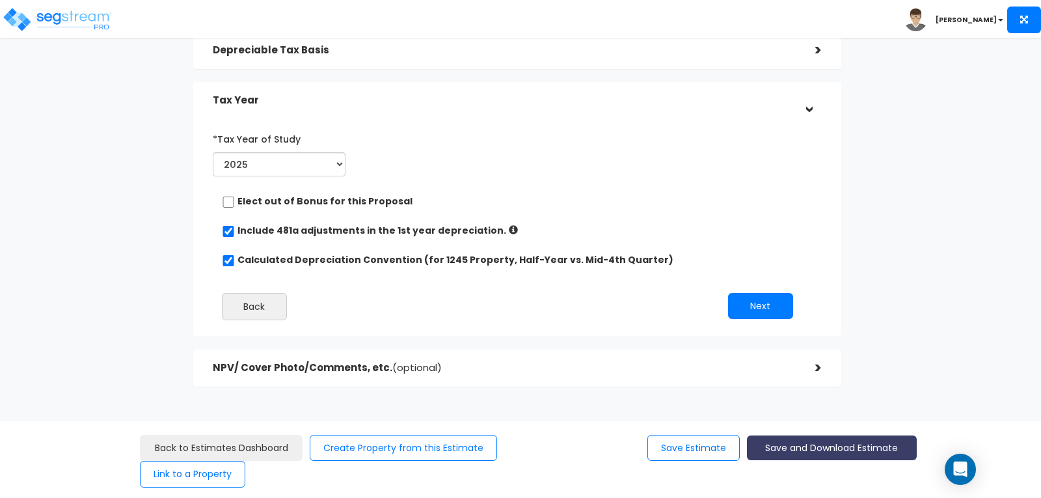
click at [779, 438] on button "Save and Download Estimate" at bounding box center [832, 447] width 170 height 25
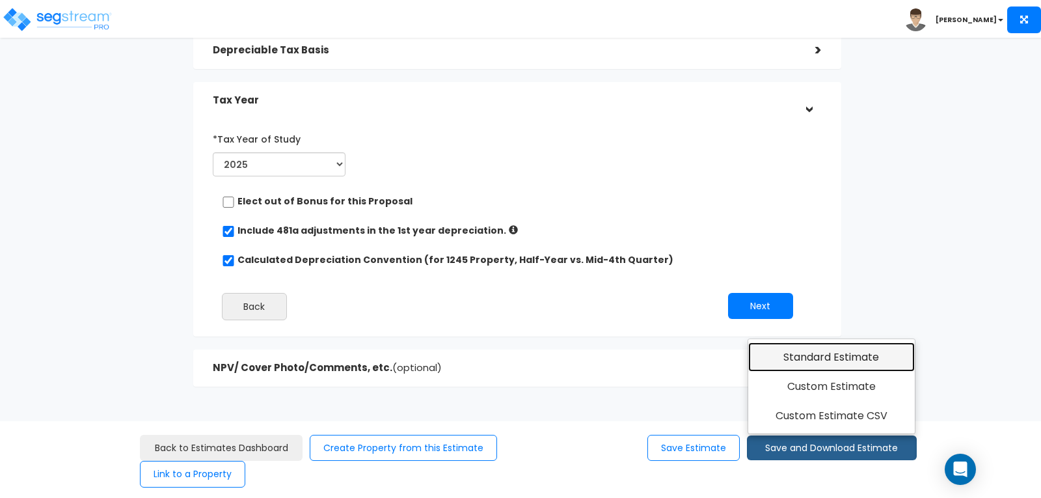
click at [801, 355] on link "Standard Estimate" at bounding box center [832, 357] width 167 height 30
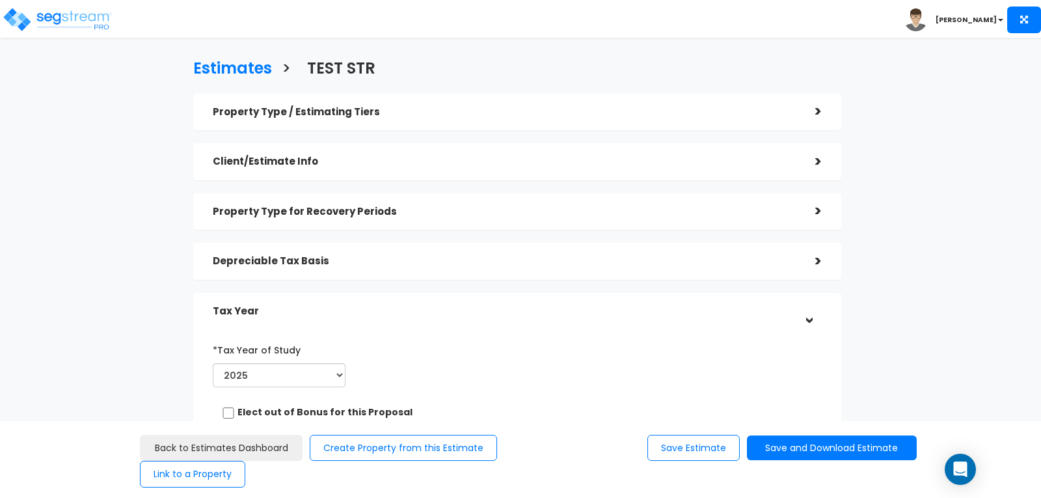
click at [286, 308] on h5 "Tax Year" at bounding box center [504, 311] width 583 height 11
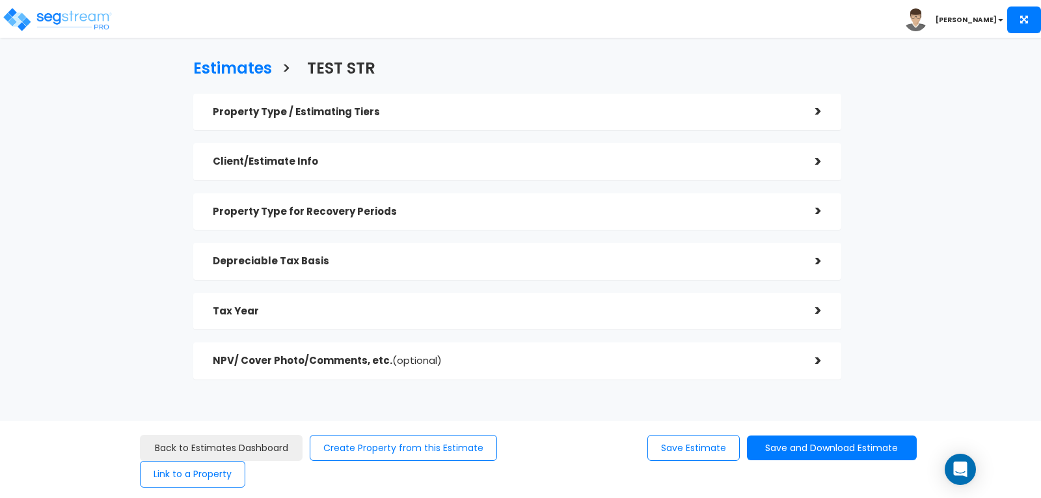
click at [259, 311] on h5 "Tax Year" at bounding box center [504, 311] width 583 height 11
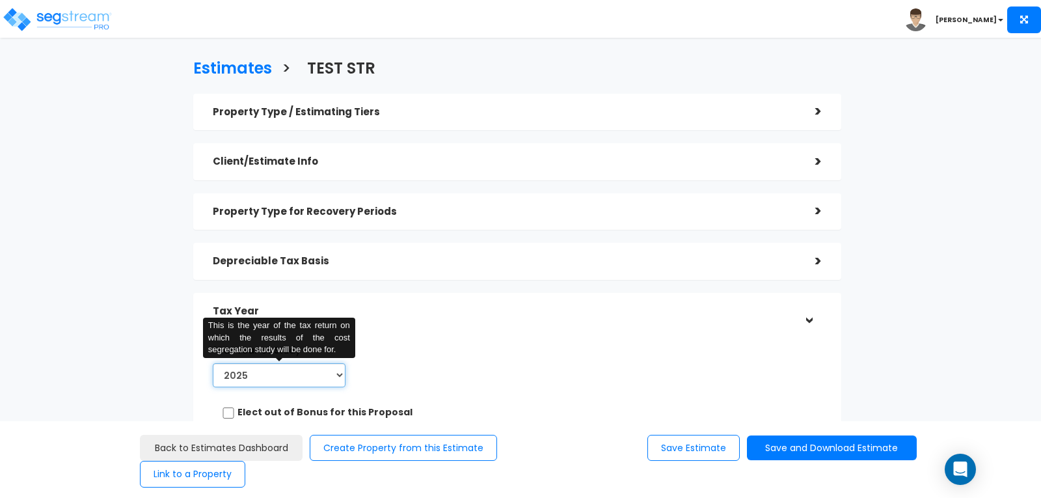
click at [338, 372] on select "2025 2026" at bounding box center [279, 375] width 133 height 24
select select "2026"
click at [213, 363] on select "2025 2026" at bounding box center [279, 375] width 133 height 24
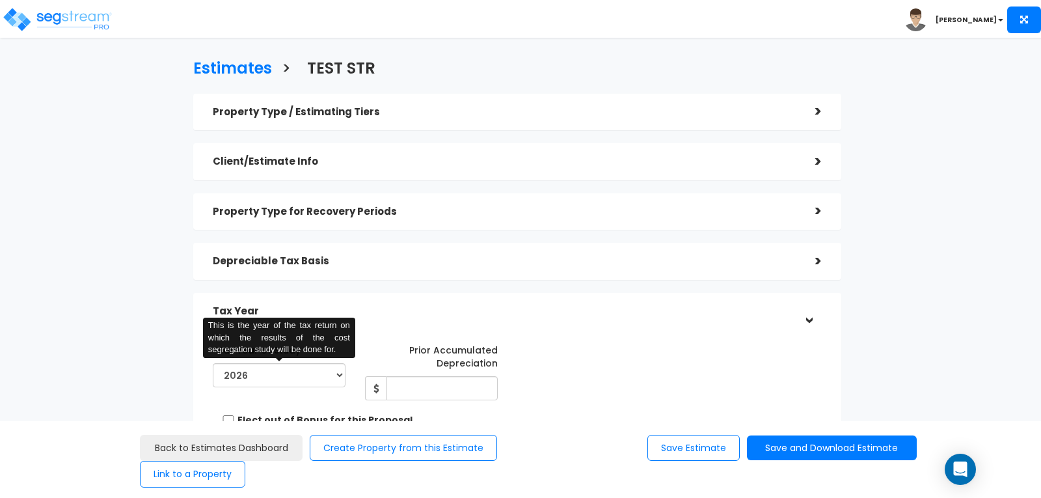
click at [556, 256] on h5 "Depreciable Tax Basis" at bounding box center [504, 261] width 583 height 11
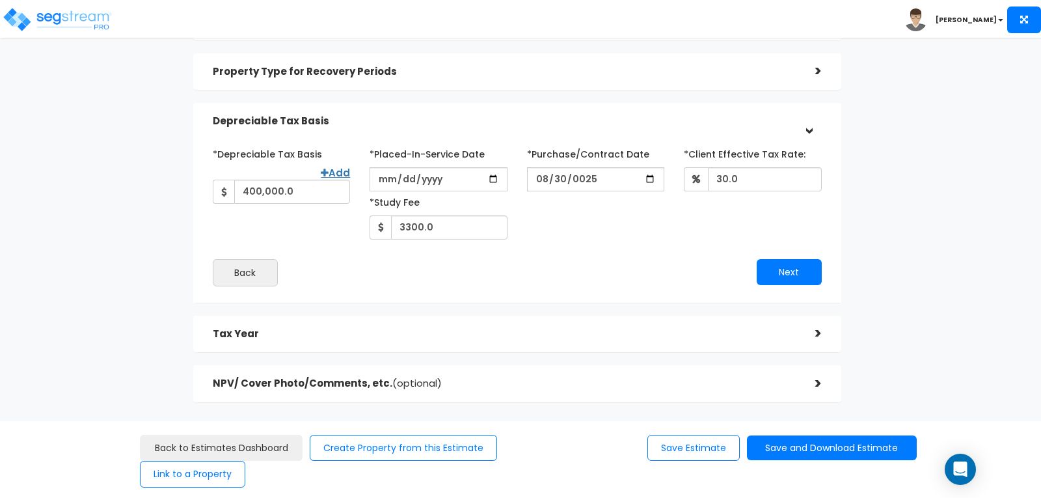
scroll to position [156, 0]
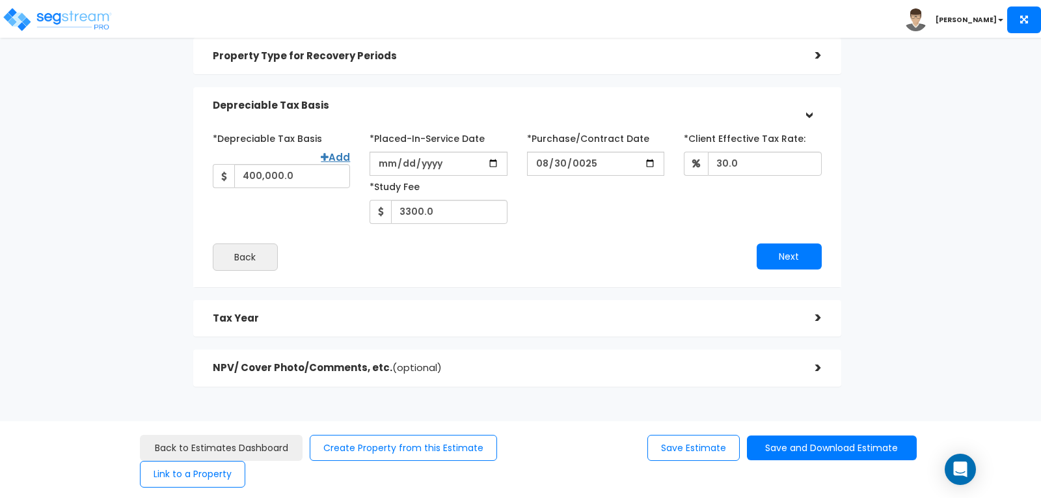
click at [815, 312] on div ">" at bounding box center [809, 318] width 26 height 20
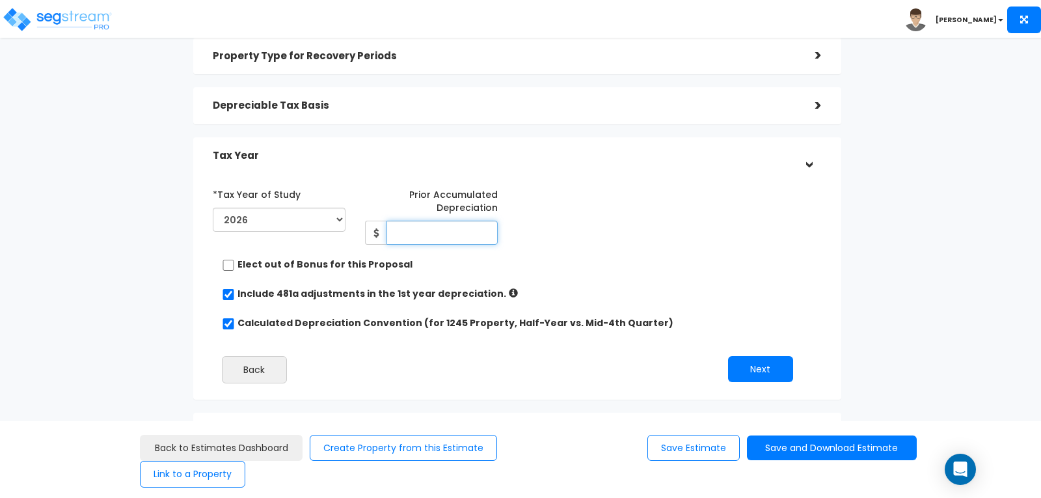
click at [432, 228] on input "Prior Accumulated Depreciation" at bounding box center [442, 233] width 111 height 24
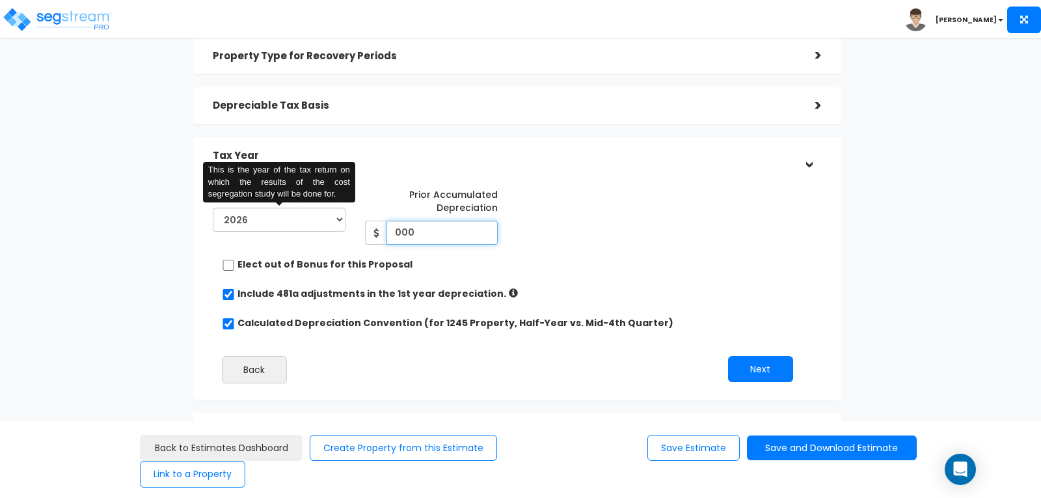
type input "000"
click at [338, 217] on select "2025 2026" at bounding box center [279, 220] width 133 height 24
click at [213, 208] on select "2025 2026" at bounding box center [279, 220] width 133 height 24
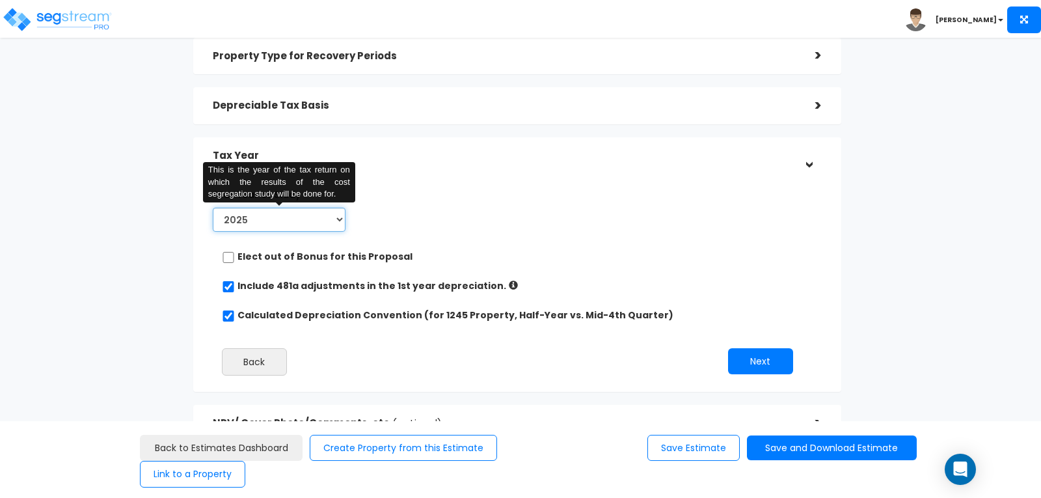
click at [338, 217] on select "2025 2026" at bounding box center [279, 220] width 133 height 24
select select "2026"
click at [213, 208] on select "2025 2026" at bounding box center [279, 220] width 133 height 24
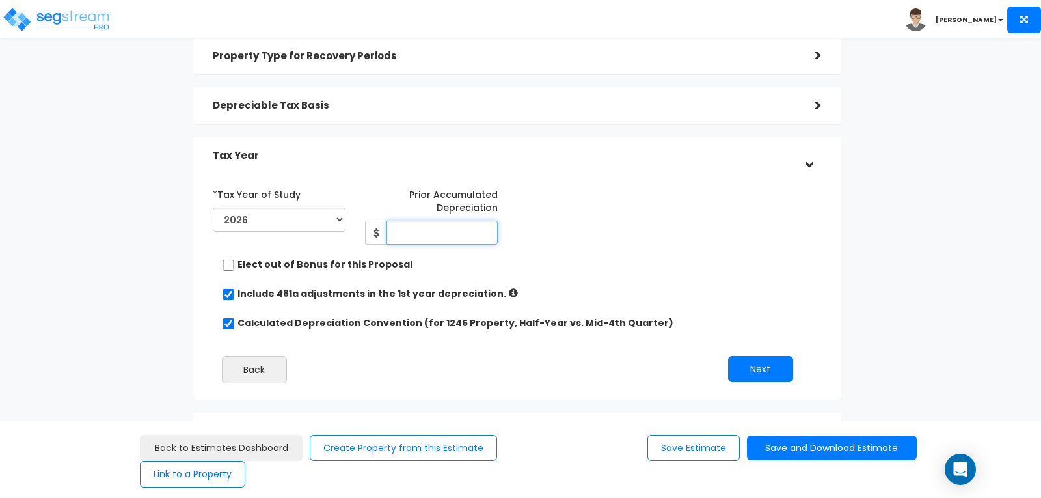
click at [418, 231] on input "Prior Accumulated Depreciation" at bounding box center [442, 233] width 111 height 24
type input "0"
click at [576, 195] on div "*Tax Year of Study 2025 2026 Prior Accumulated Depreciation 0" at bounding box center [507, 214] width 609 height 61
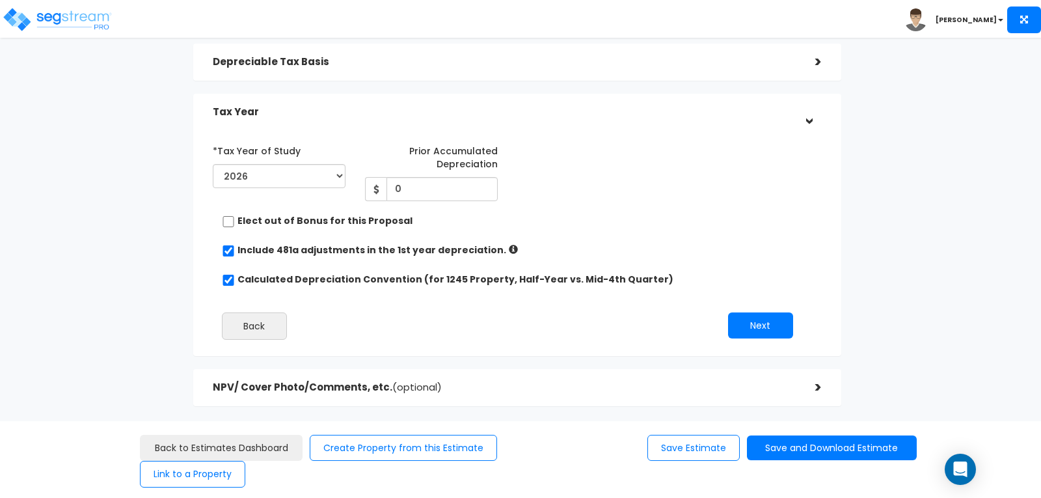
scroll to position [219, 0]
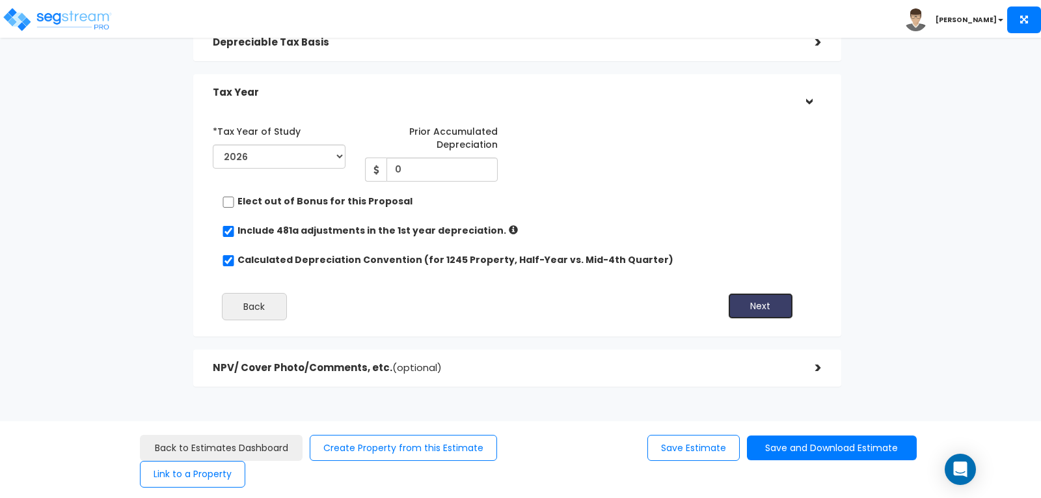
click at [771, 305] on button "Next" at bounding box center [760, 306] width 65 height 26
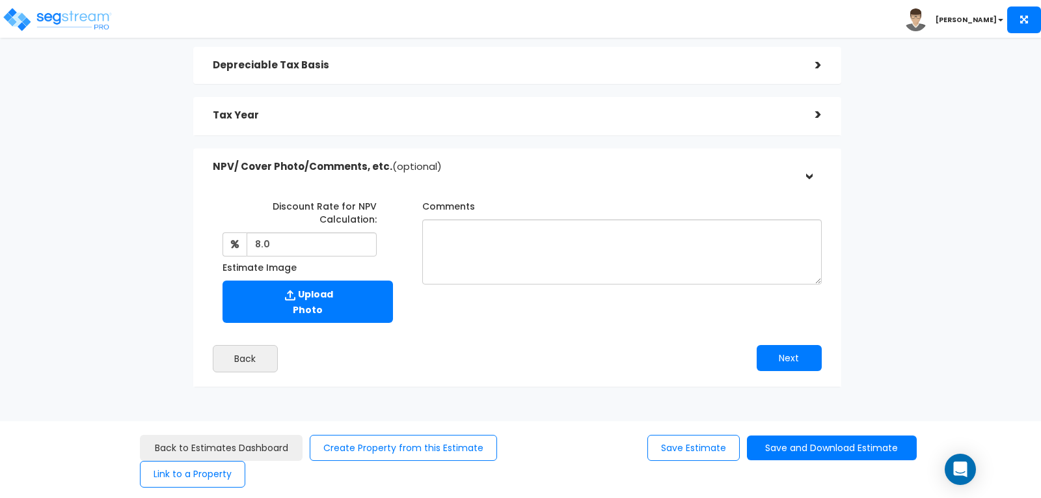
scroll to position [196, 0]
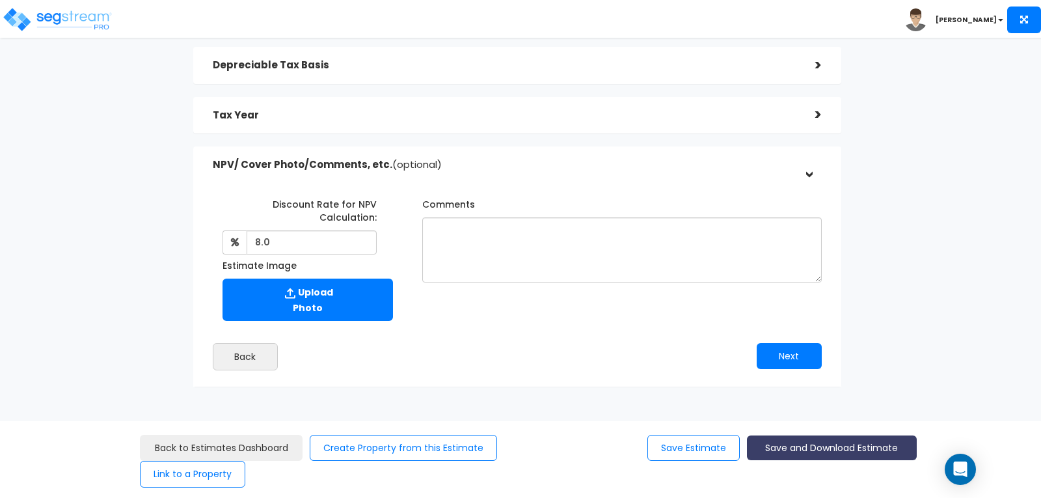
click at [794, 449] on button "Save and Download Estimate" at bounding box center [832, 447] width 170 height 25
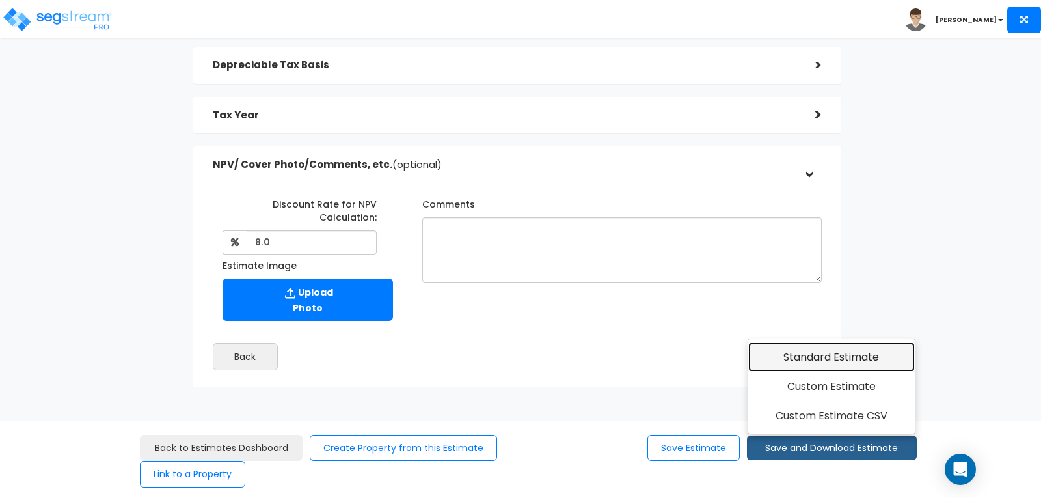
click at [779, 357] on link "Standard Estimate" at bounding box center [832, 357] width 167 height 30
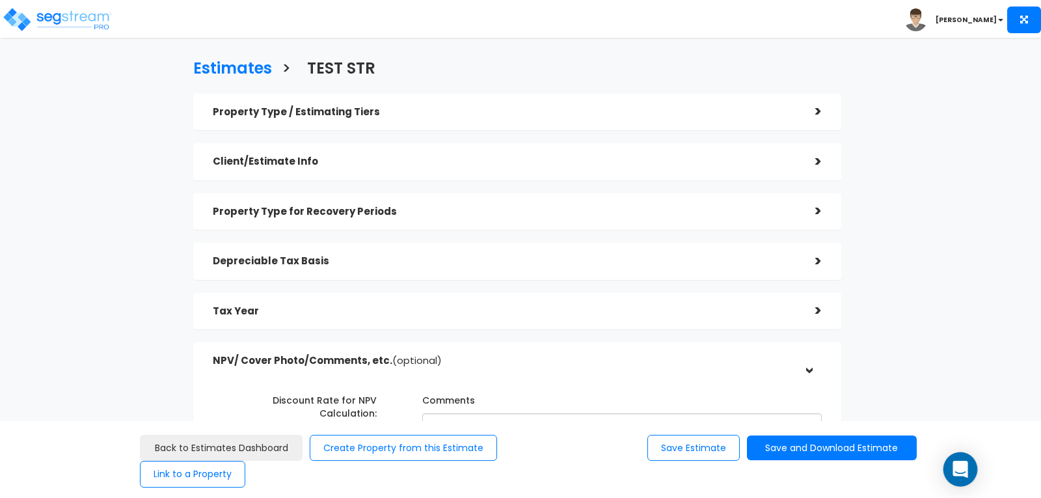
click at [961, 472] on icon "Open Intercom Messenger" at bounding box center [960, 469] width 15 height 17
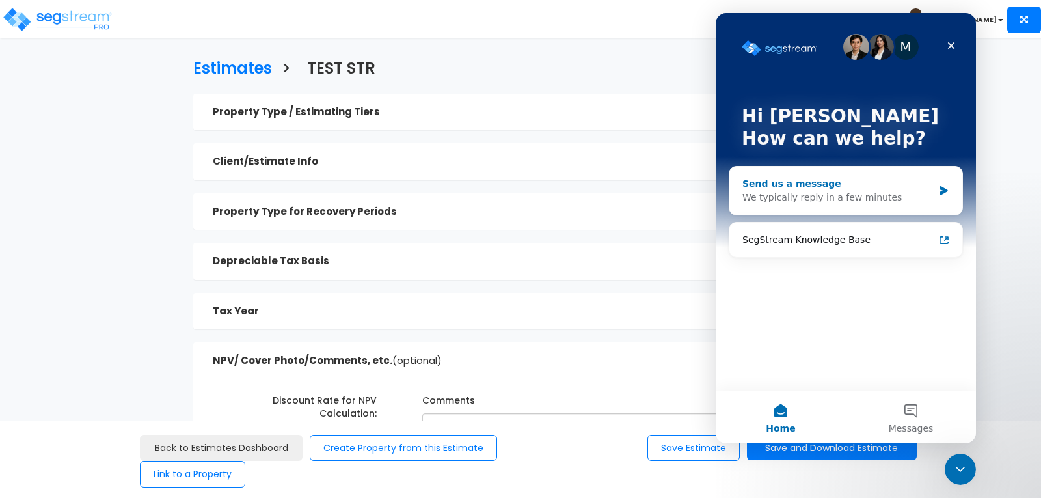
click at [791, 195] on div "We typically reply in a few minutes" at bounding box center [838, 198] width 191 height 14
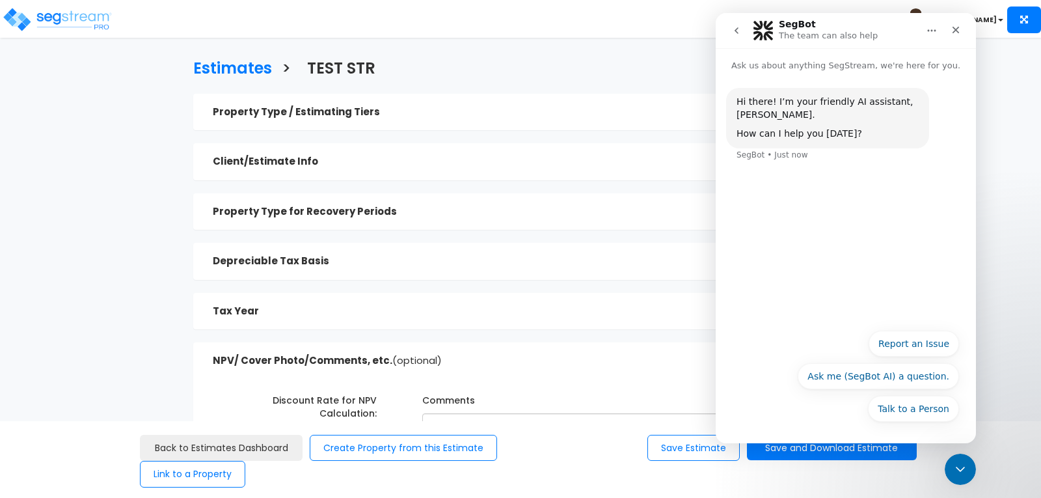
click at [788, 152] on div "SegBot • Just now" at bounding box center [773, 155] width 72 height 8
click at [807, 68] on p "Ask us about anything SegStream, we're here for you." at bounding box center [846, 60] width 260 height 24
click at [927, 411] on button "Talk to a Person" at bounding box center [913, 409] width 91 height 26
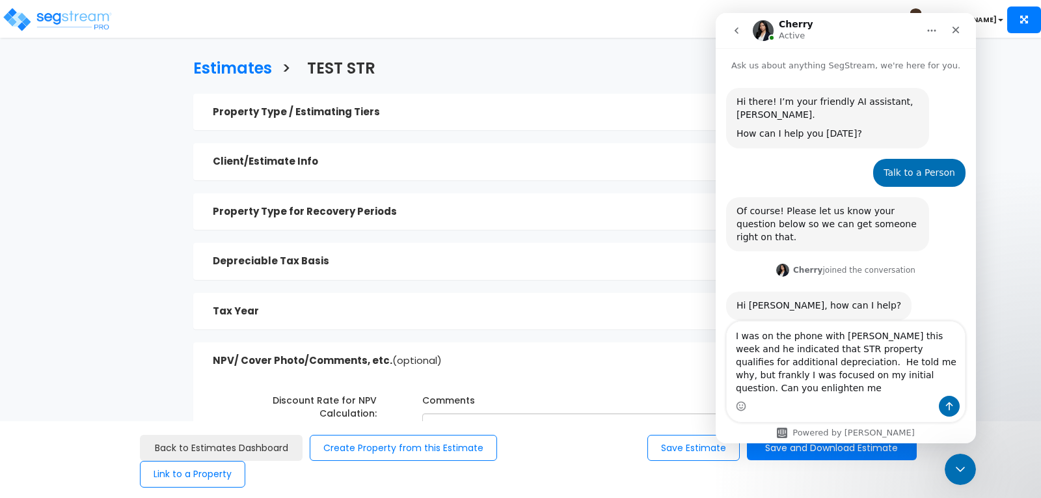
type textarea "I was on the phone with [PERSON_NAME] this week and he indicated that STR prope…"
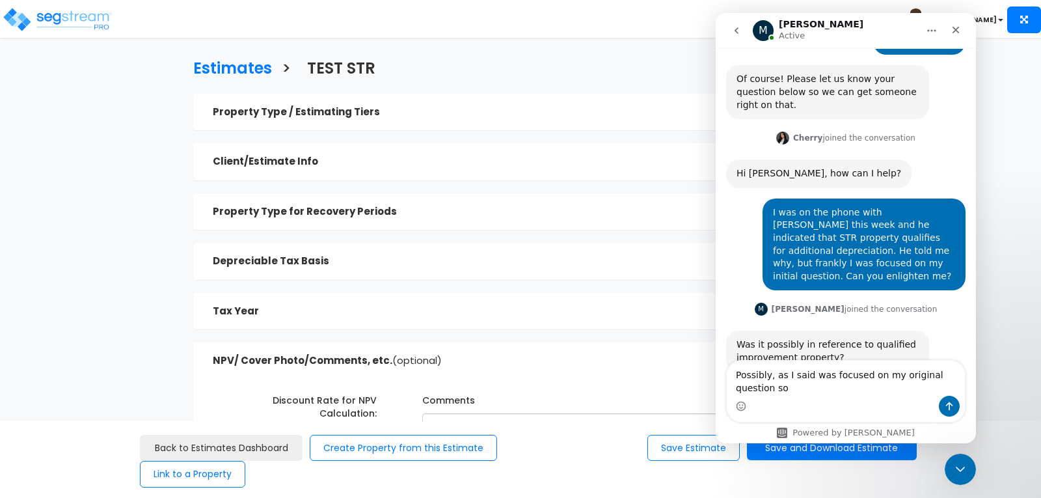
scroll to position [145, 0]
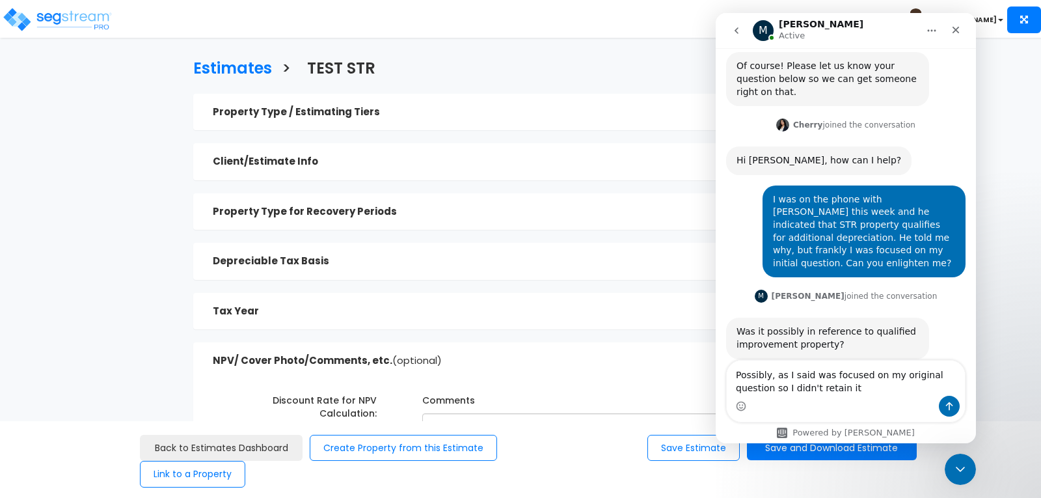
type textarea "Possibly, as I said was focused on my original question so I didn't retain it."
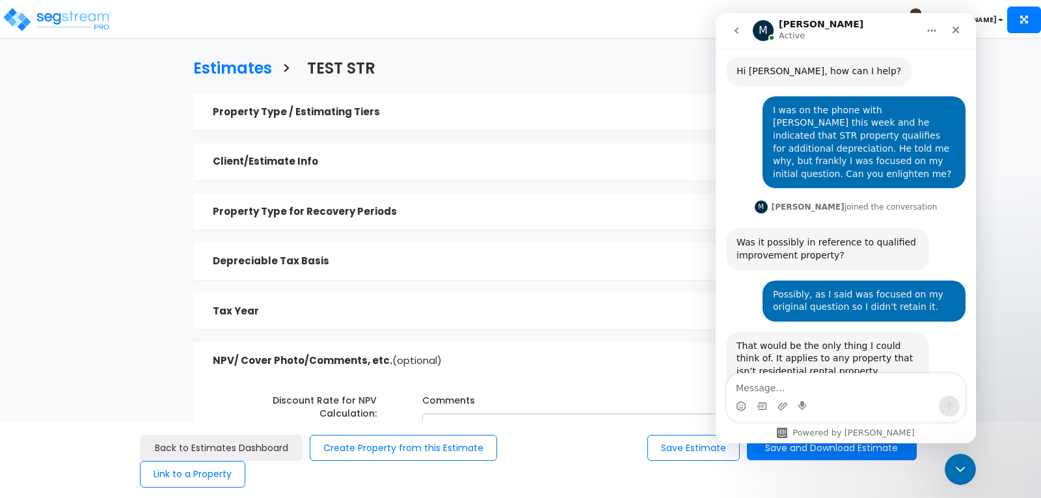
scroll to position [261, 0]
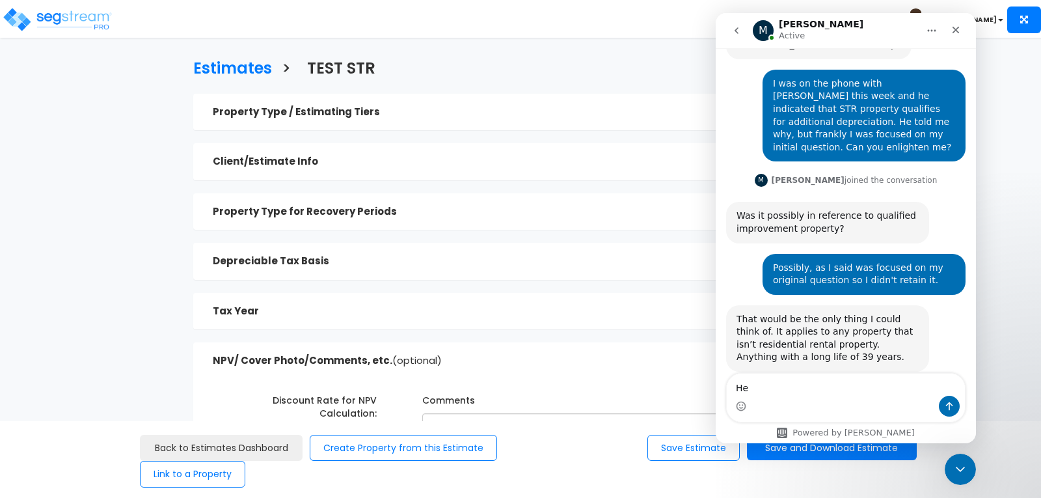
type textarea "H"
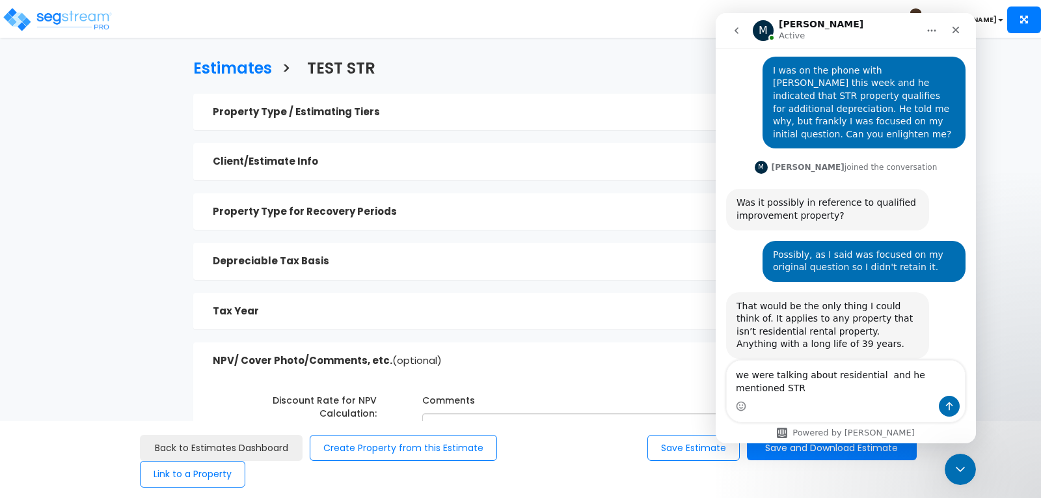
type textarea "we were talking about residential and he mentioned STR"
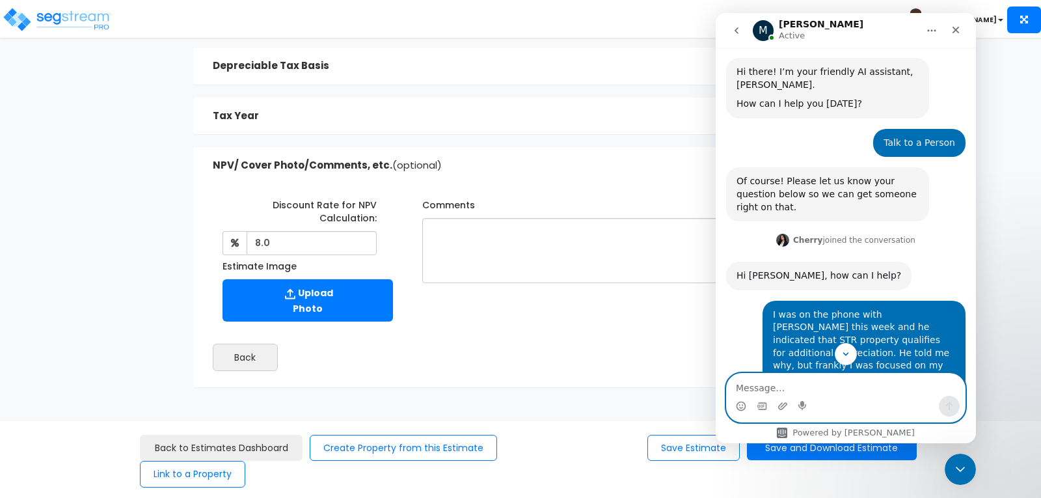
scroll to position [0, 0]
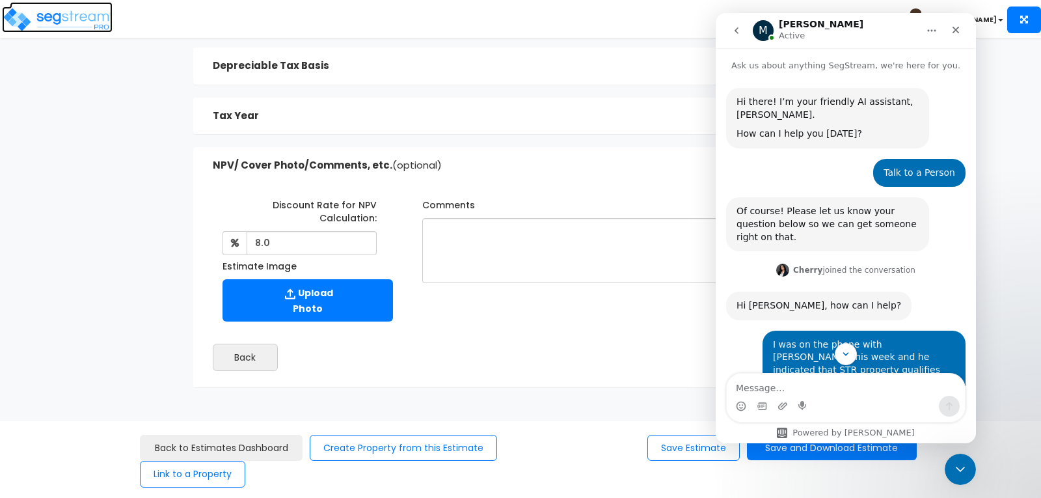
click at [87, 16] on img at bounding box center [57, 20] width 111 height 26
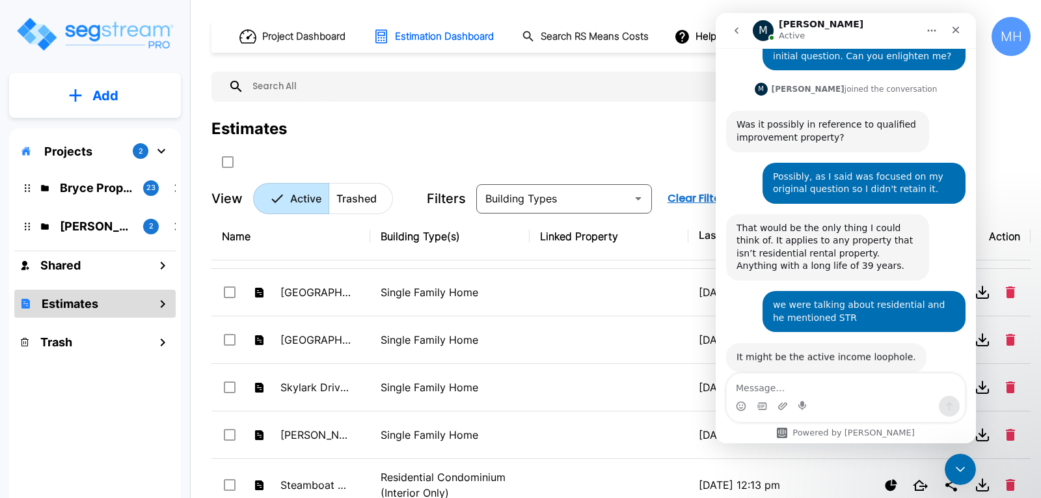
scroll to position [351, 0]
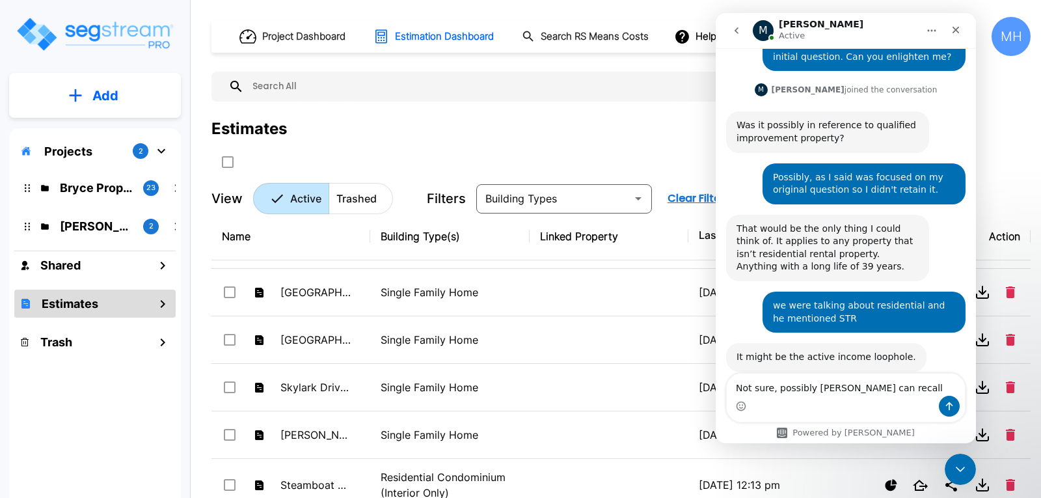
type textarea "Not sure, possibly [PERSON_NAME] can recall"
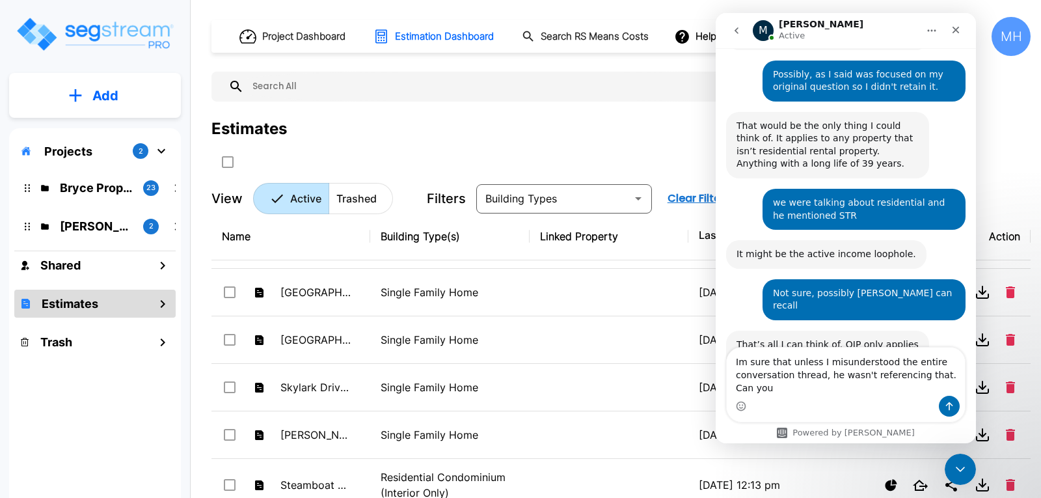
scroll to position [467, 0]
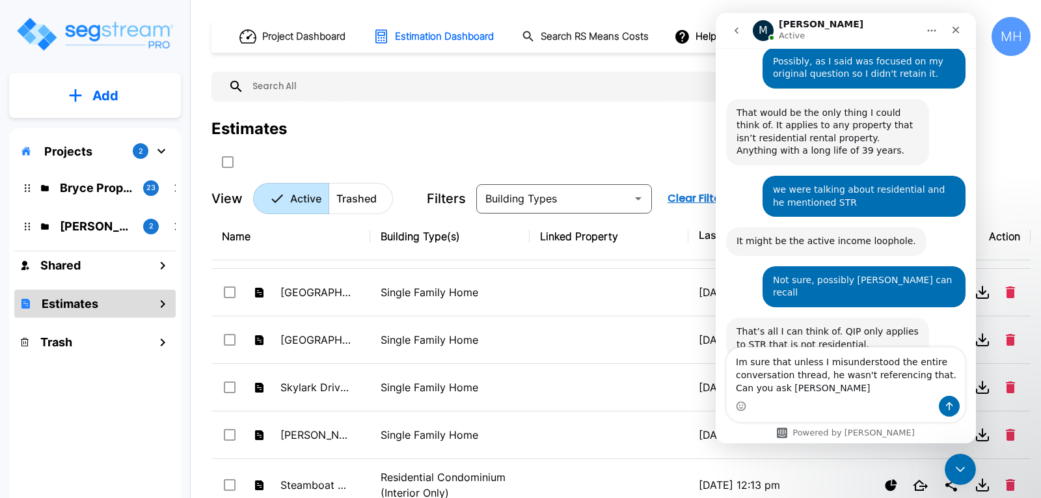
type textarea "Im sure that unless I misunderstood the entire conversation thread, he wasn't r…"
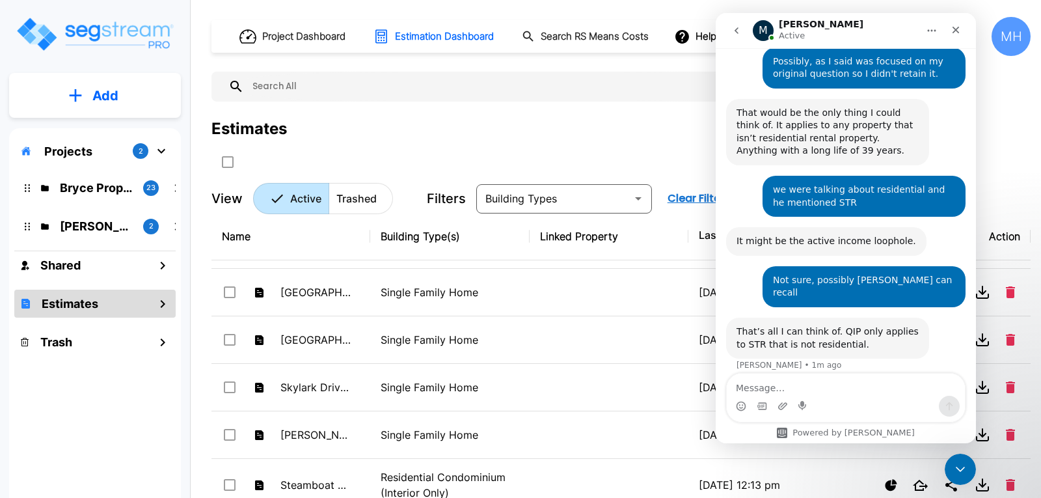
scroll to position [506, 0]
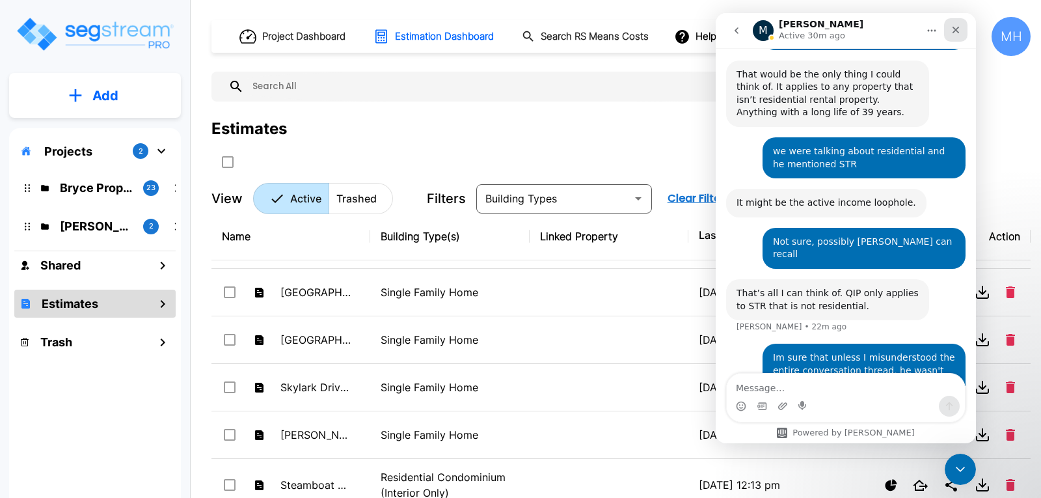
click at [954, 31] on icon "Close" at bounding box center [956, 30] width 10 height 10
